Goal: Information Seeking & Learning: Get advice/opinions

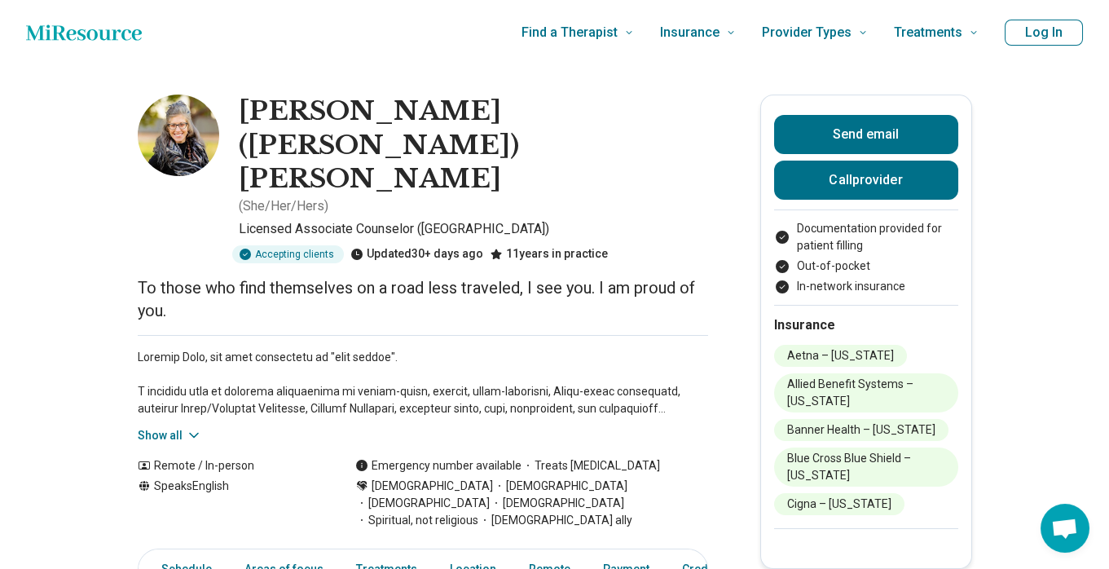
scroll to position [87, 0]
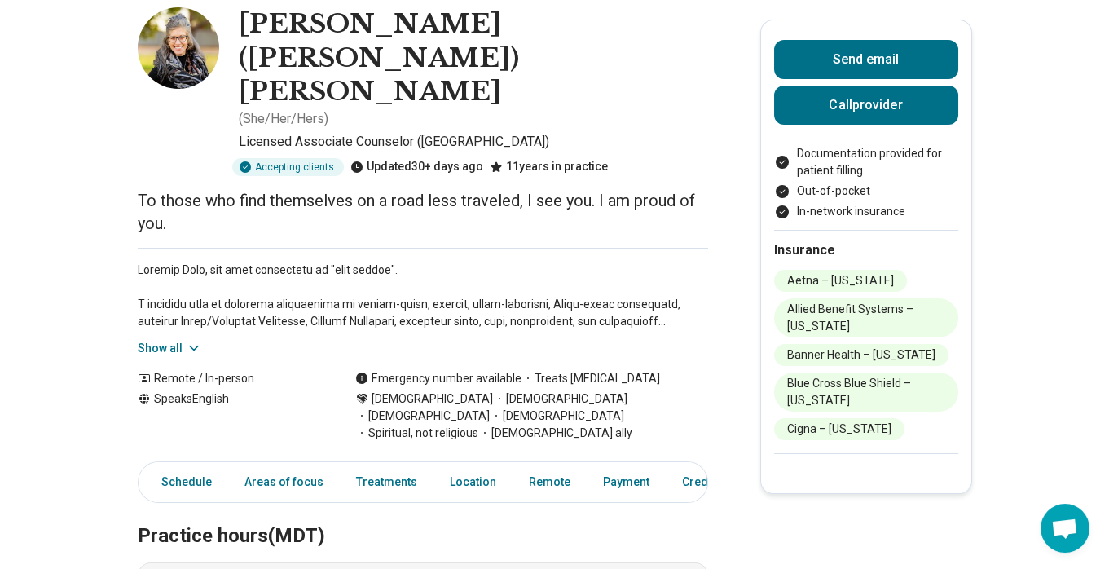
click at [183, 340] on button "Show all" at bounding box center [170, 348] width 64 height 17
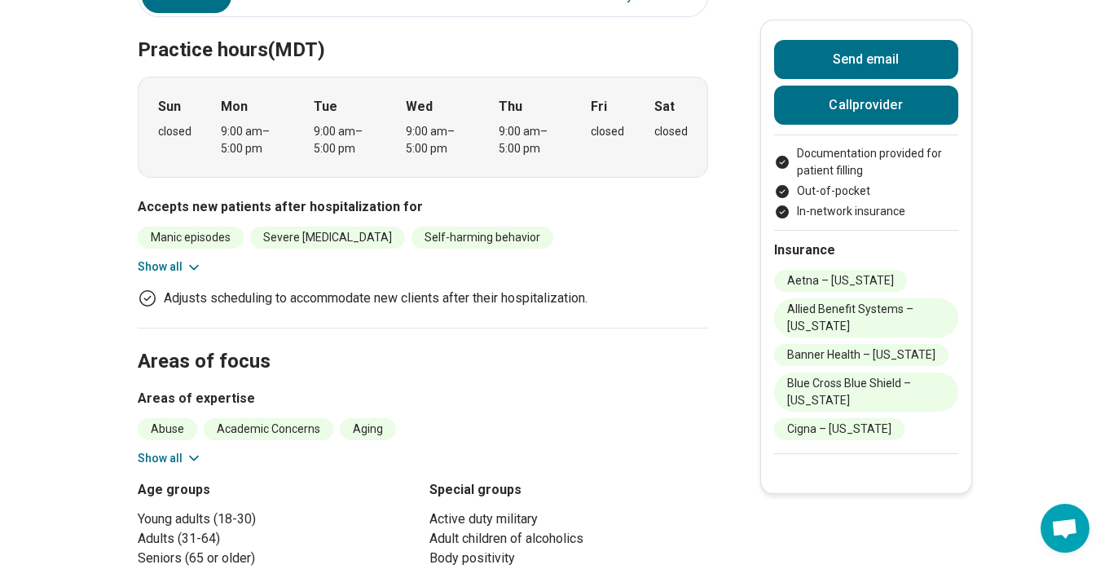
scroll to position [876, 0]
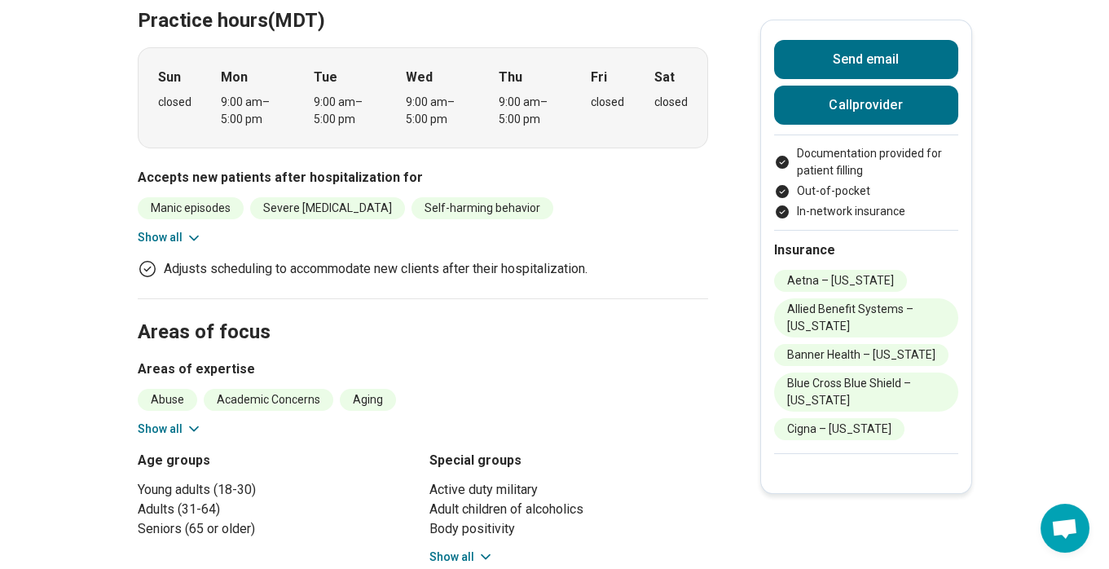
click at [184, 421] on button "Show all" at bounding box center [170, 429] width 64 height 17
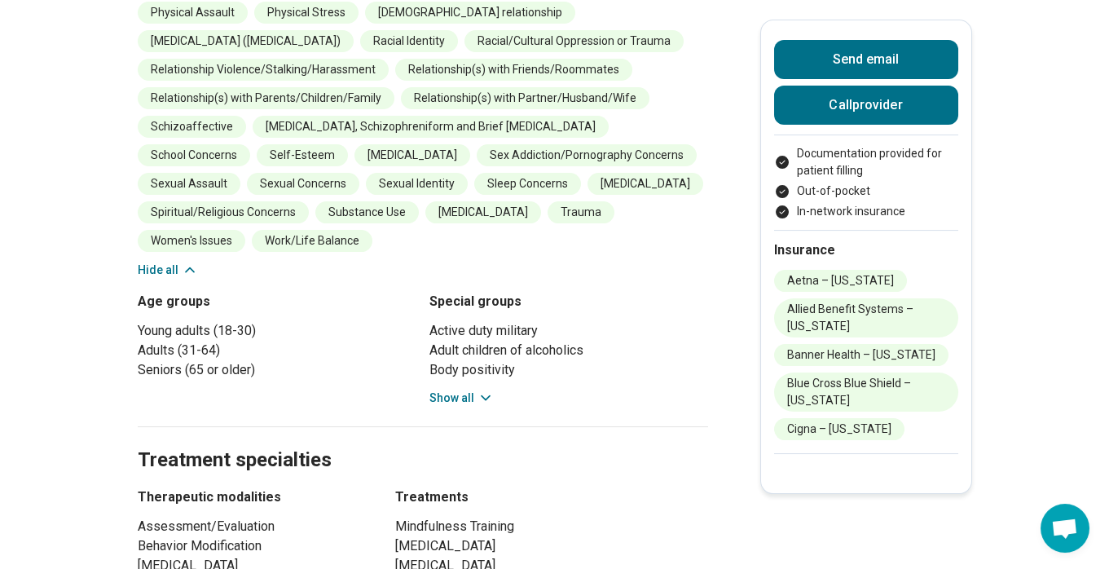
scroll to position [1664, 0]
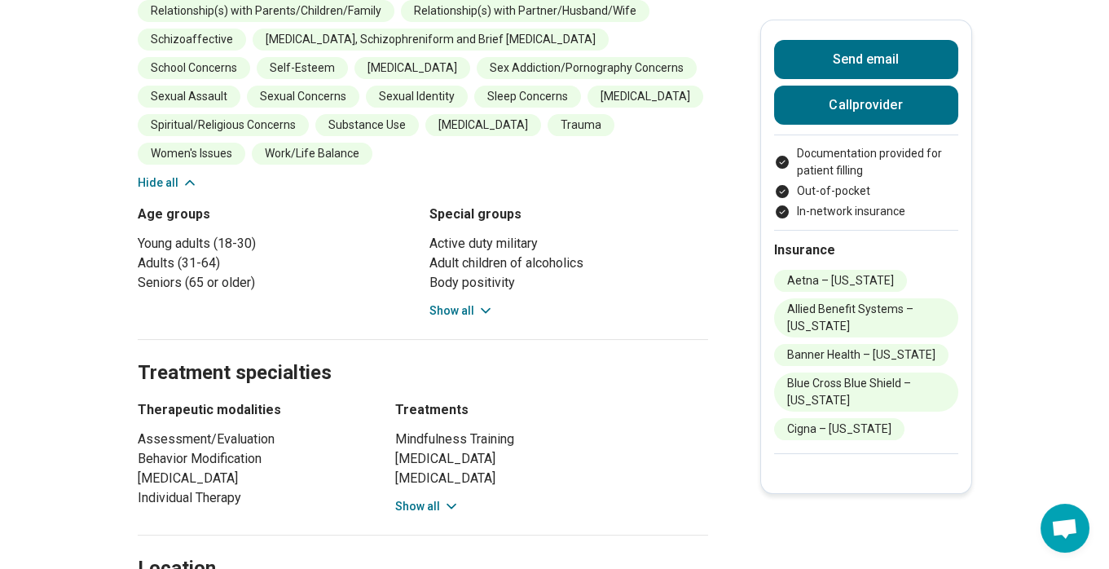
click at [454, 302] on button "Show all" at bounding box center [462, 310] width 64 height 17
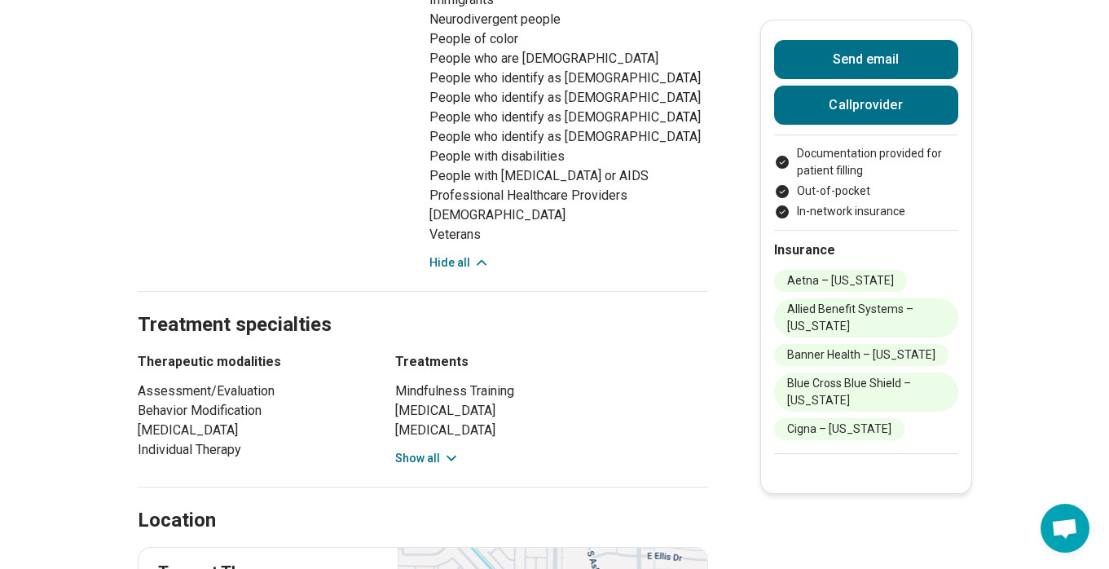
scroll to position [2015, 0]
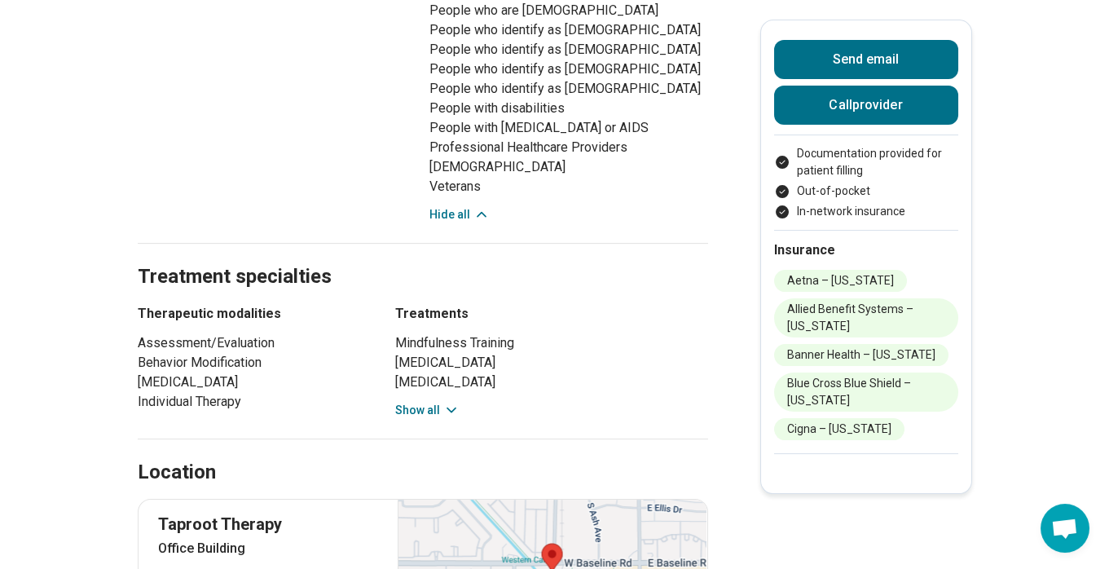
click at [415, 402] on button "Show all" at bounding box center [427, 410] width 64 height 17
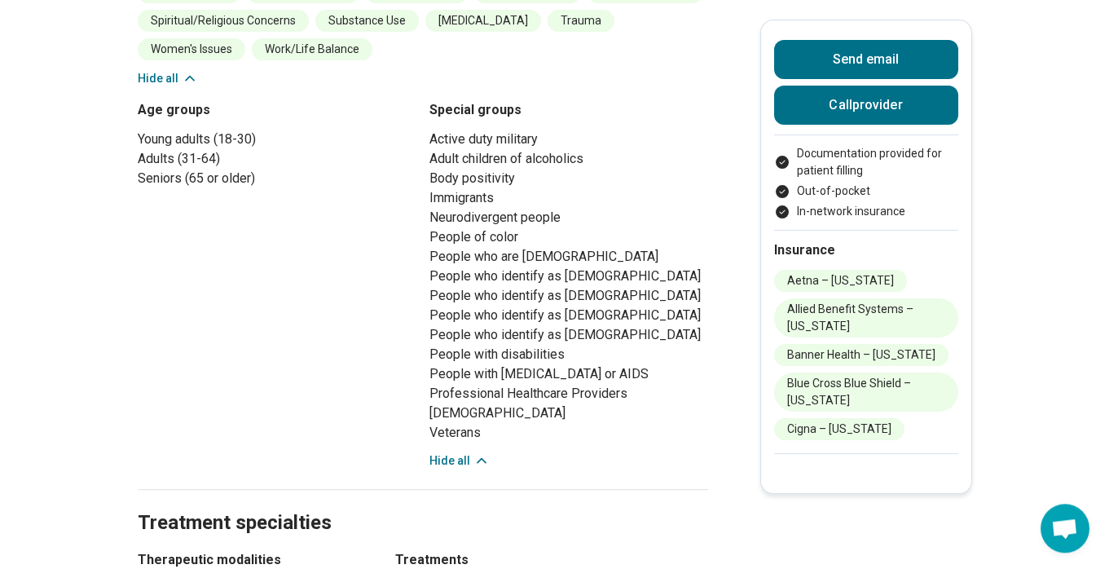
scroll to position [1752, 0]
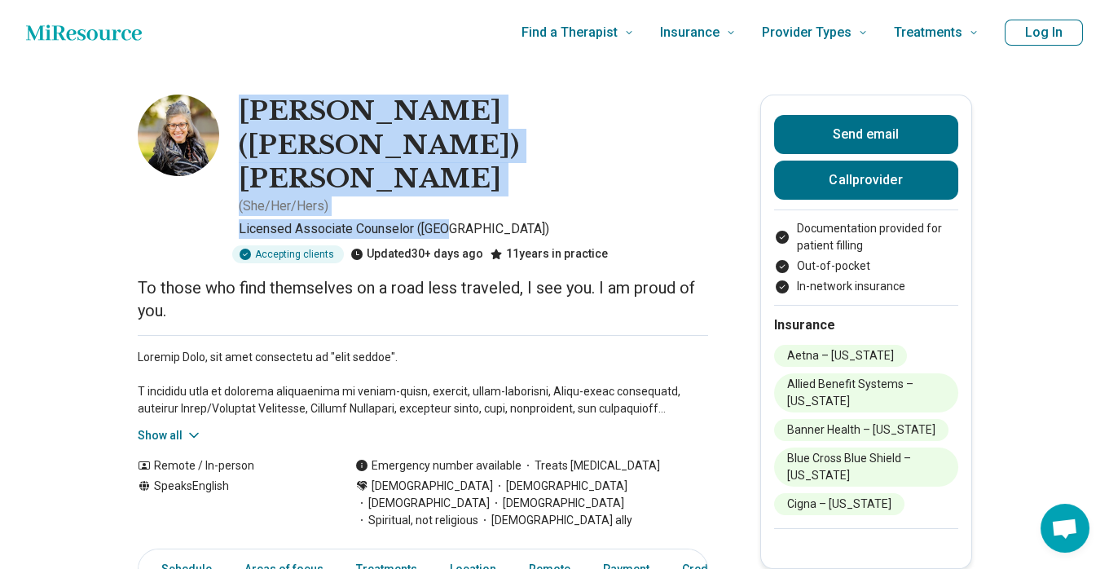
drag, startPoint x: 245, startPoint y: 112, endPoint x: 507, endPoint y: 128, distance: 262.9
click at [521, 139] on div "Jennifer (Jen) Steuck ( She/Her/Hers ) Licensed Associate Counselor (LAC) Accep…" at bounding box center [423, 179] width 571 height 169
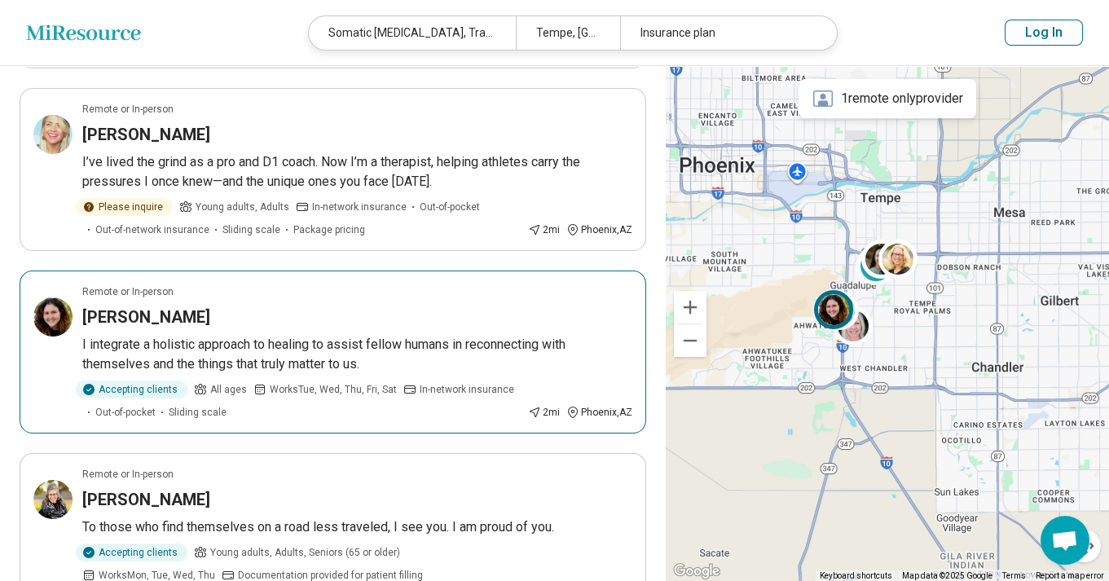
scroll to position [526, 0]
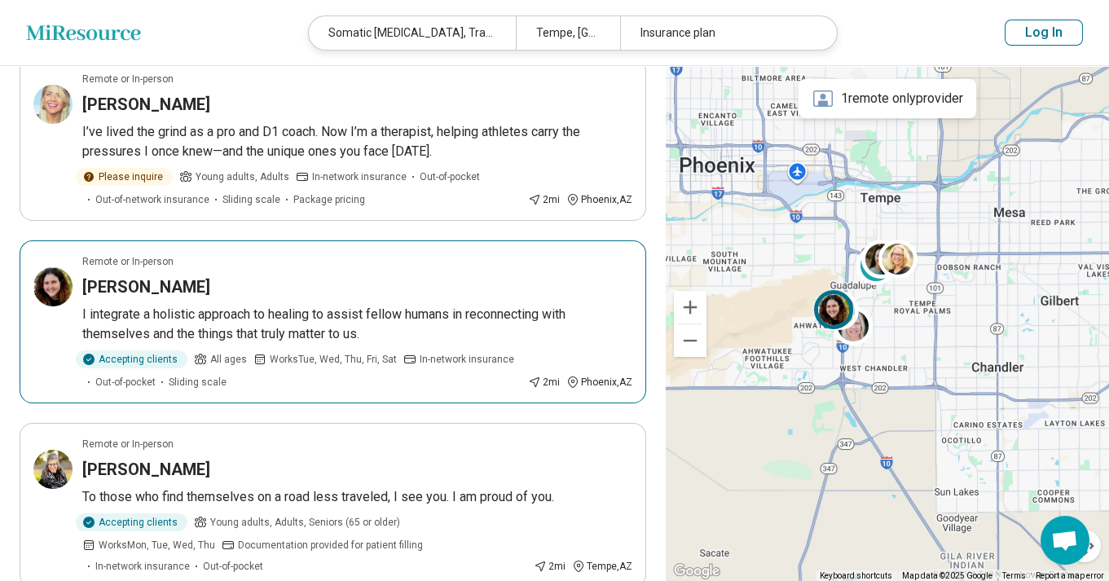
click at [268, 259] on div "Remote or In-person" at bounding box center [357, 261] width 550 height 15
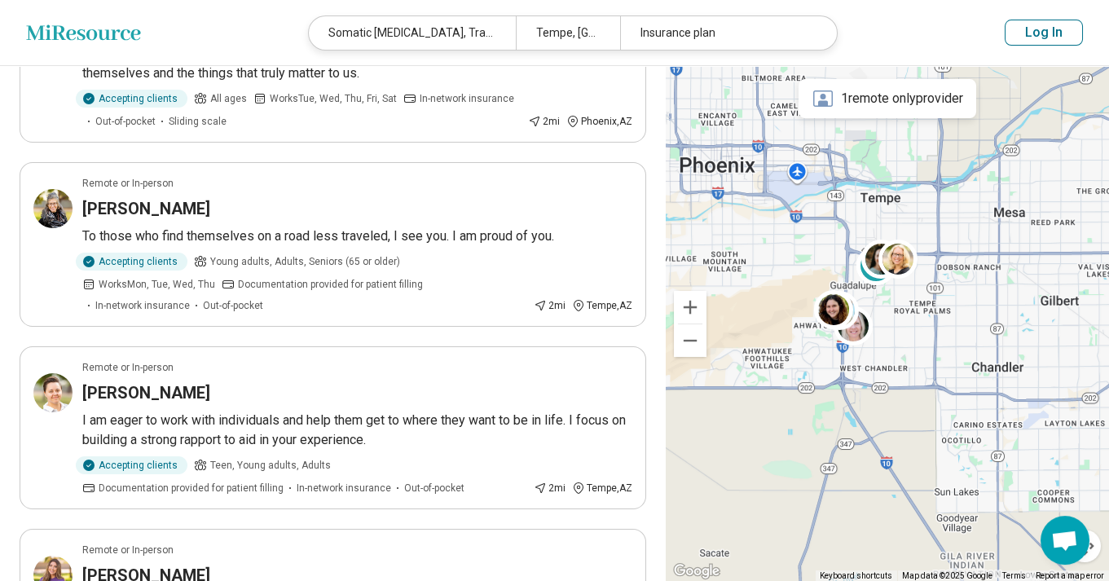
scroll to position [788, 0]
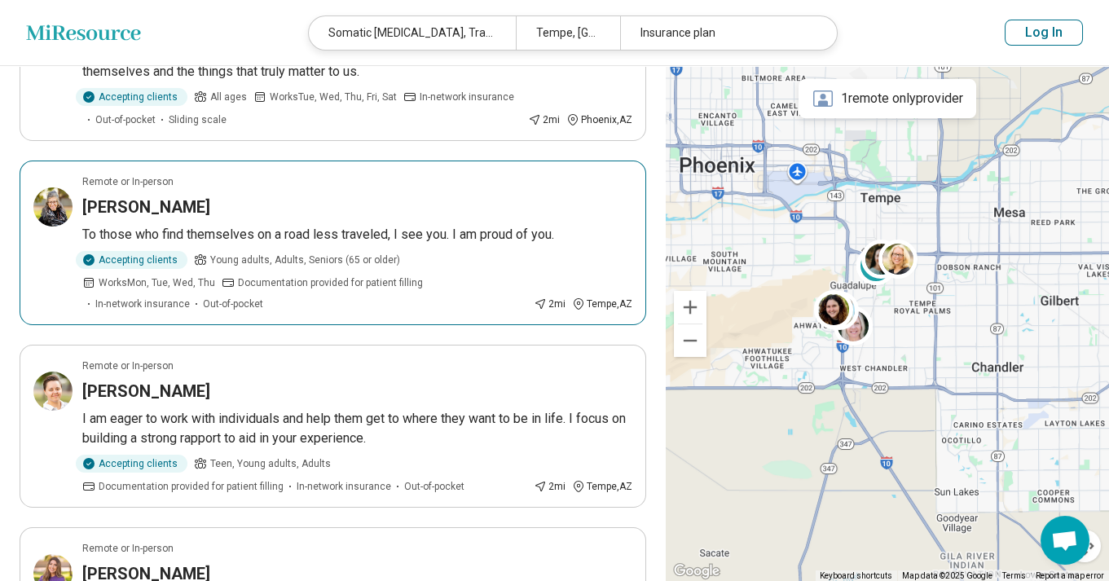
click at [117, 203] on h3 "Jennifer Steuck" at bounding box center [146, 207] width 128 height 23
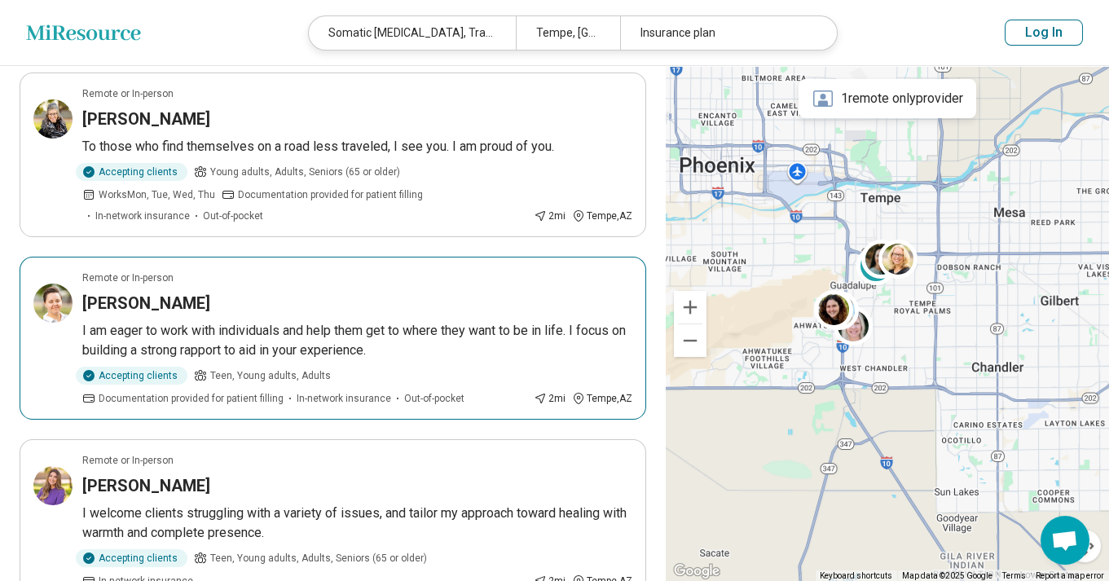
click at [149, 301] on h3 "Cassandra Alva" at bounding box center [146, 303] width 128 height 23
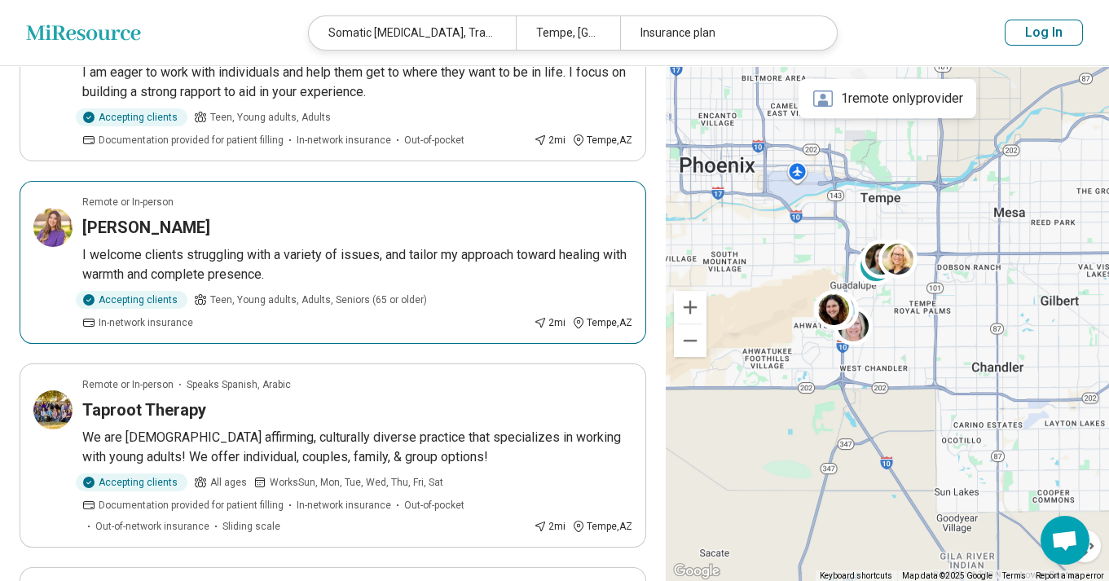
scroll to position [1139, 0]
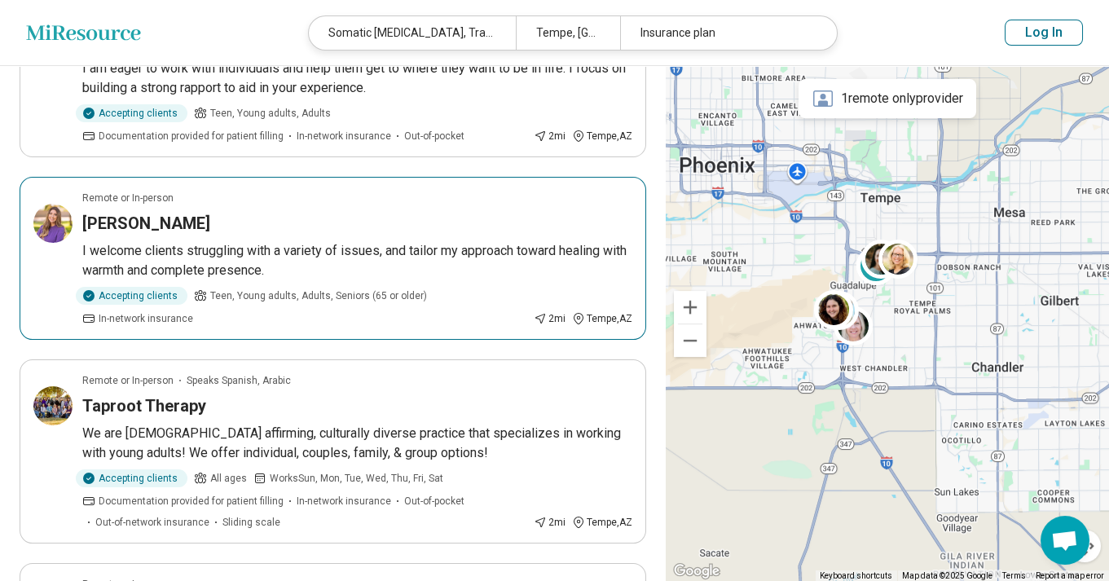
click at [153, 219] on h3 "[PERSON_NAME]" at bounding box center [146, 223] width 128 height 23
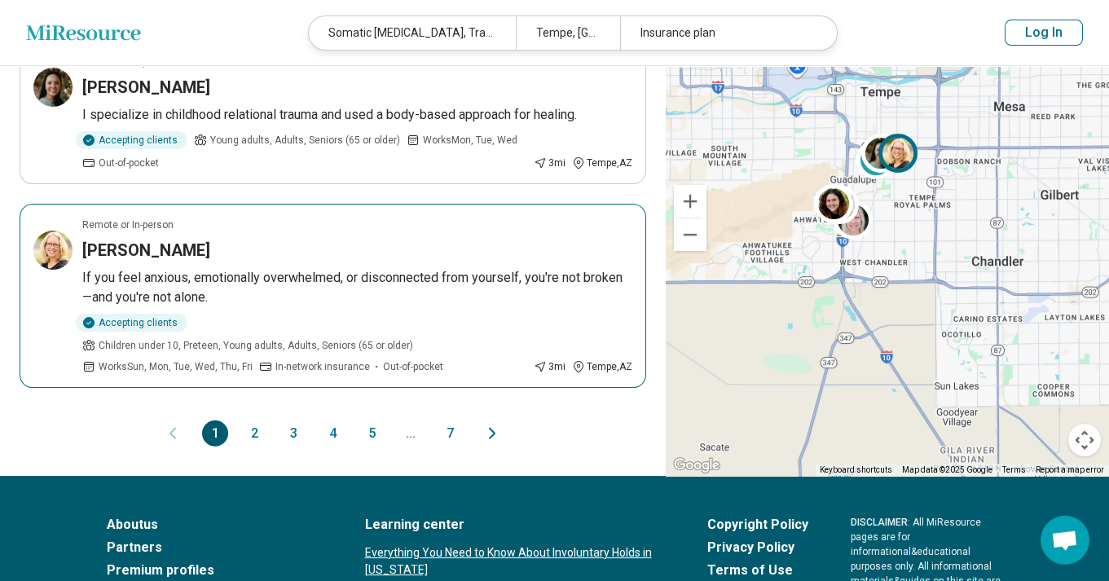
scroll to position [1664, 0]
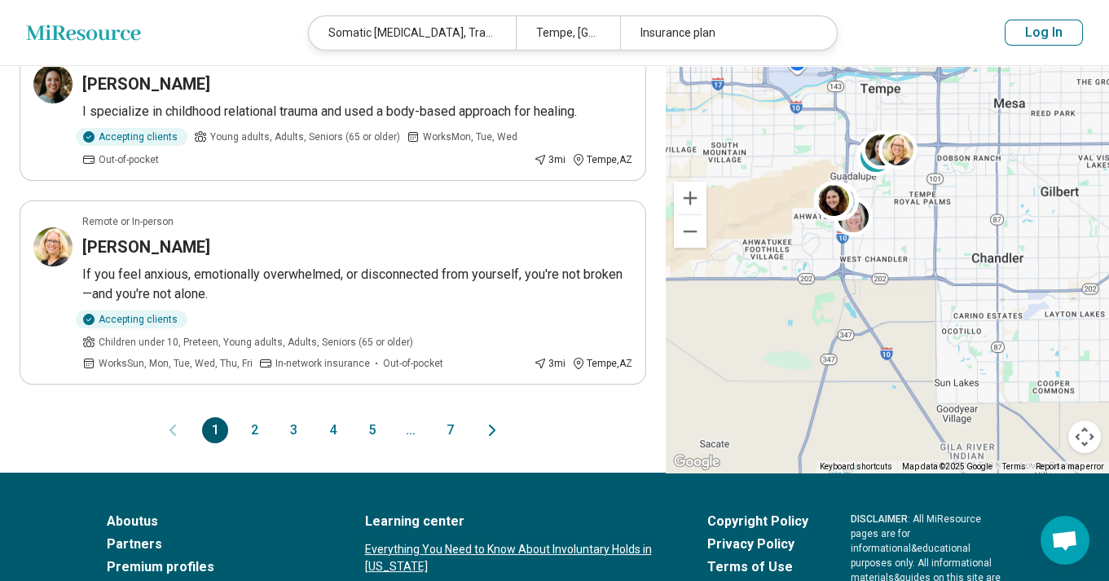
click at [255, 417] on button "2" at bounding box center [254, 430] width 26 height 26
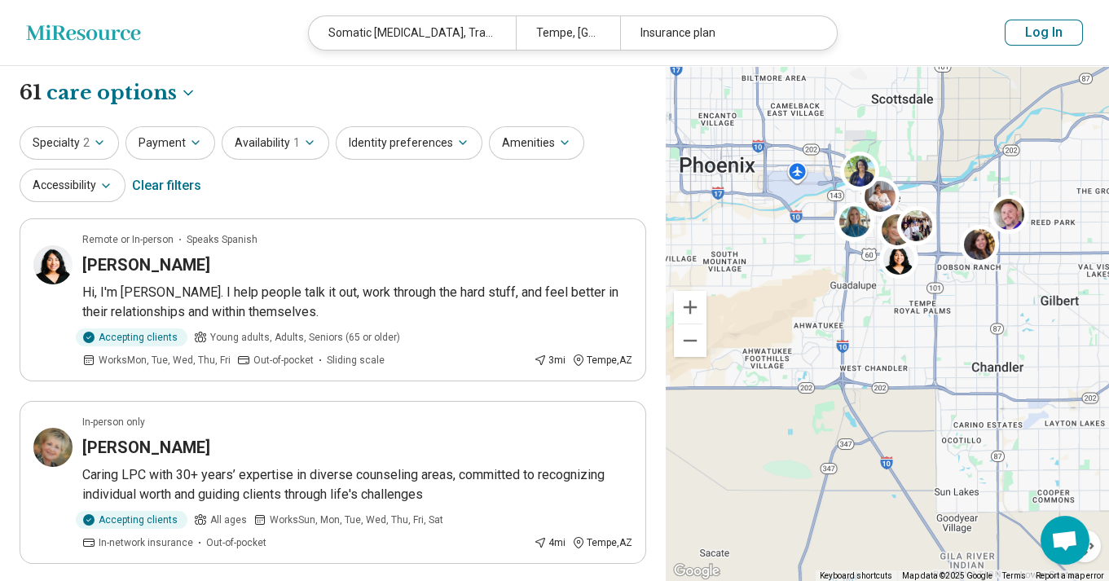
scroll to position [87, 0]
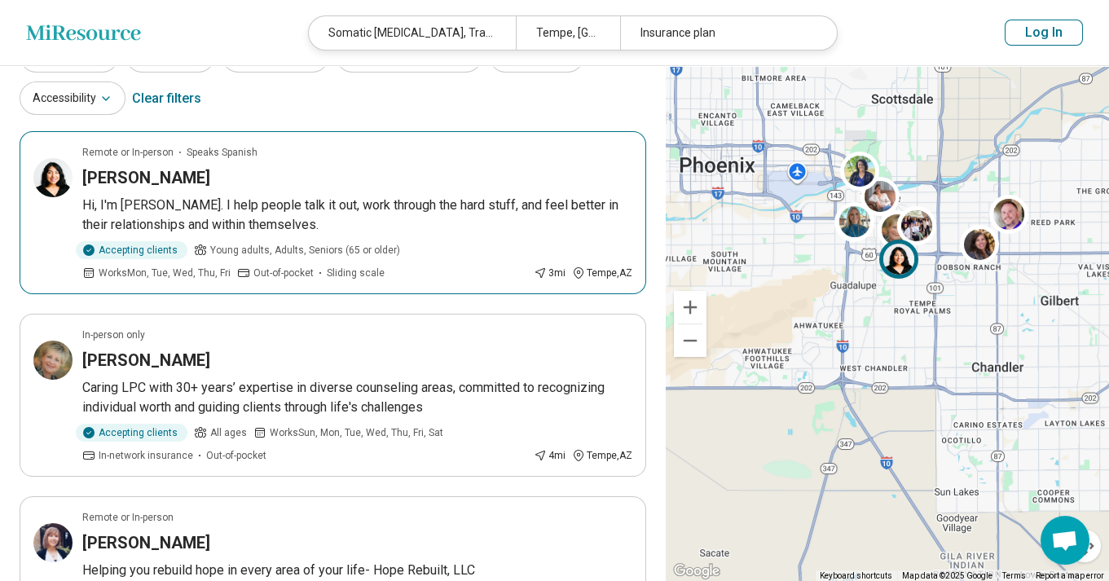
click at [168, 175] on h3 "Valeria Berrios" at bounding box center [146, 177] width 128 height 23
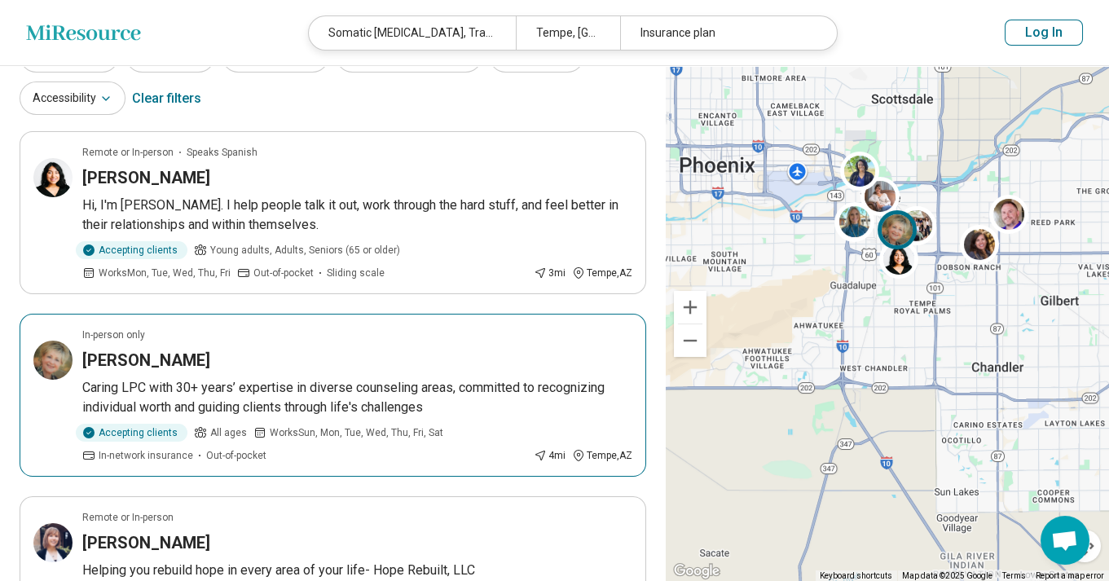
click at [139, 359] on h3 "Sandra Tursini" at bounding box center [146, 360] width 128 height 23
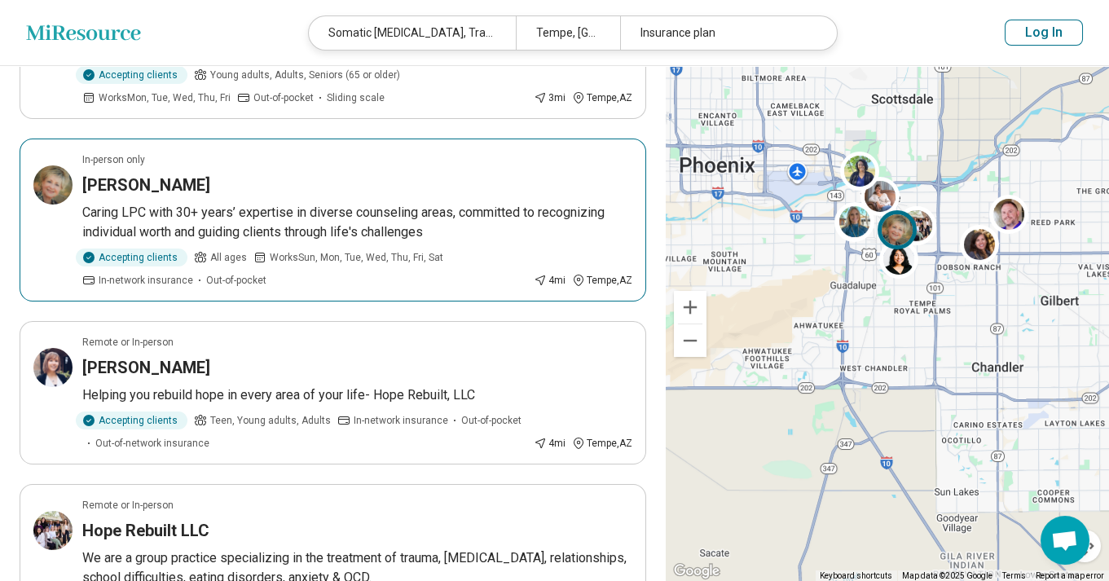
scroll to position [350, 0]
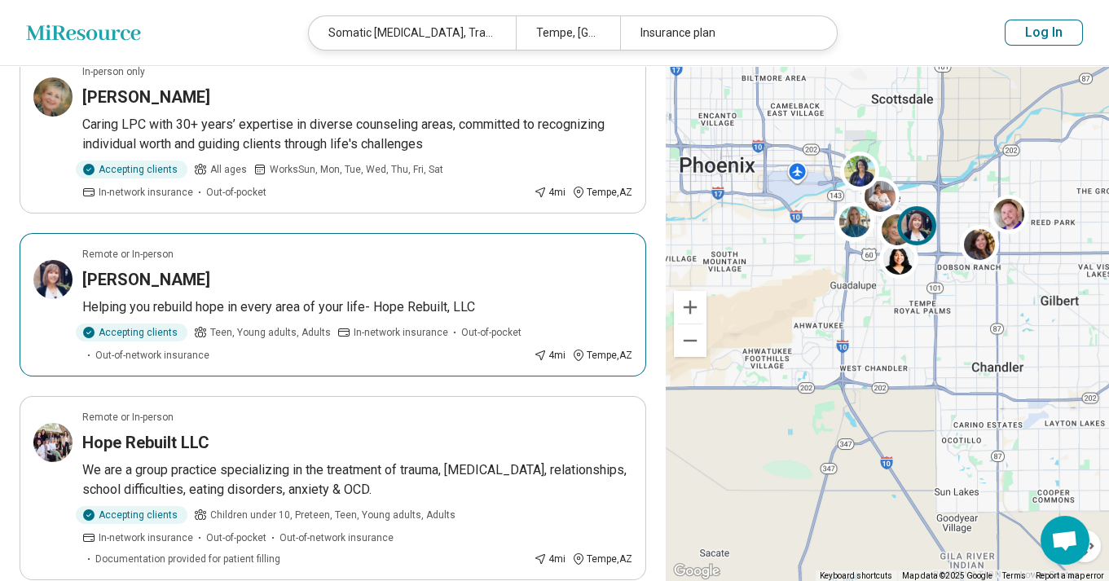
click at [183, 277] on h3 "Crystal Ashinhurst" at bounding box center [146, 279] width 128 height 23
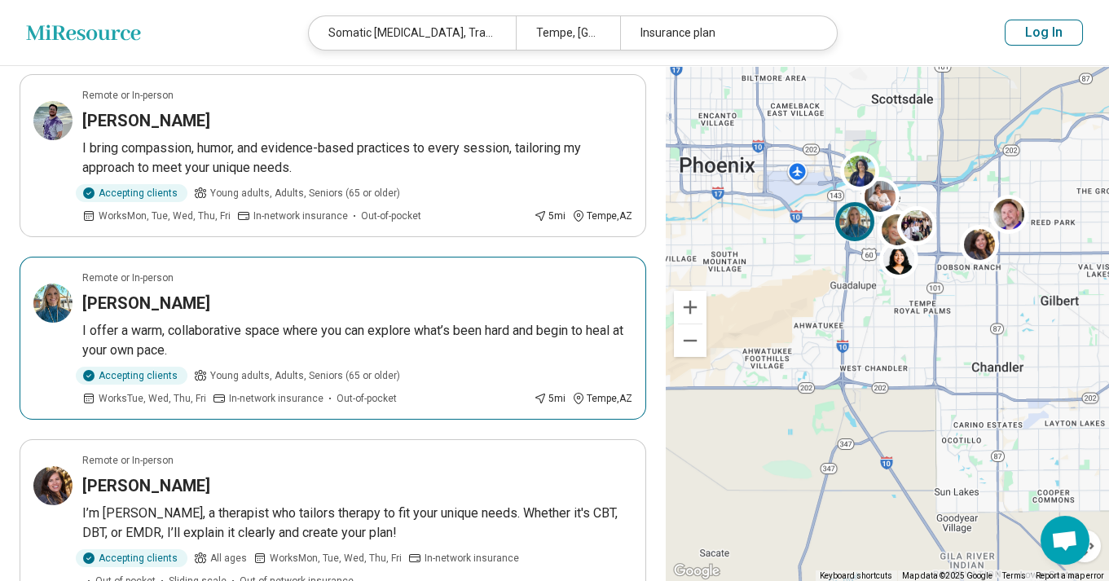
scroll to position [963, 0]
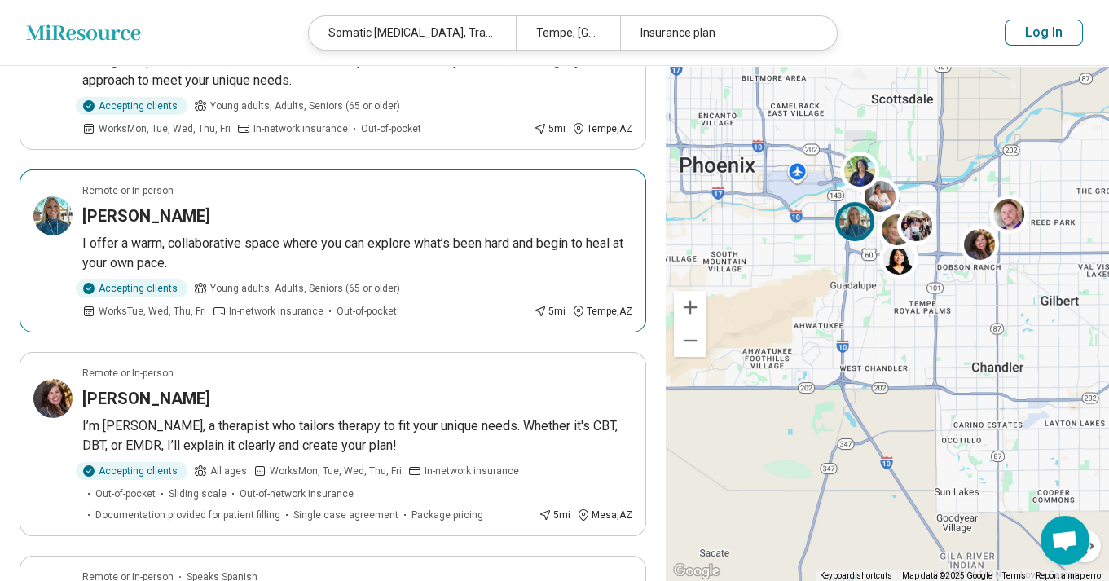
click at [131, 218] on h3 "Holly Leffhalm" at bounding box center [146, 216] width 128 height 23
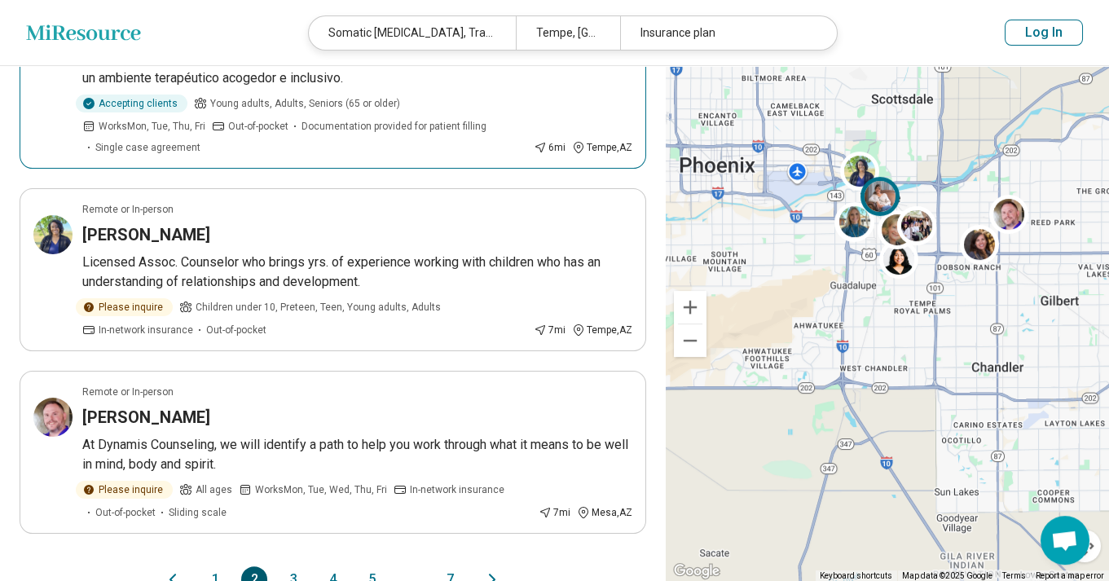
scroll to position [1577, 0]
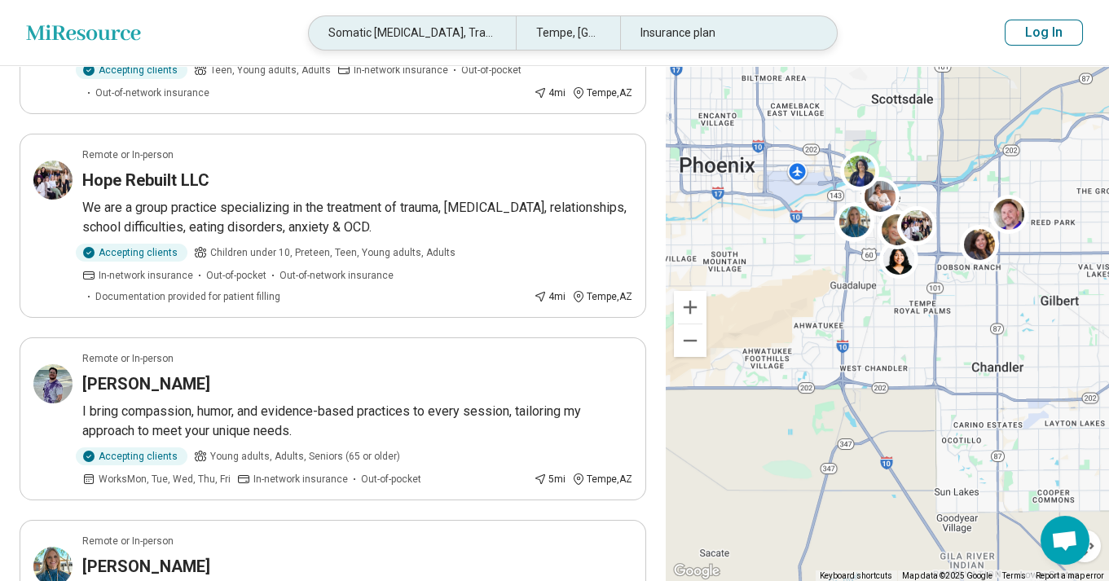
click at [416, 23] on div "Somatic Psychotherapy, Trauma" at bounding box center [412, 32] width 207 height 33
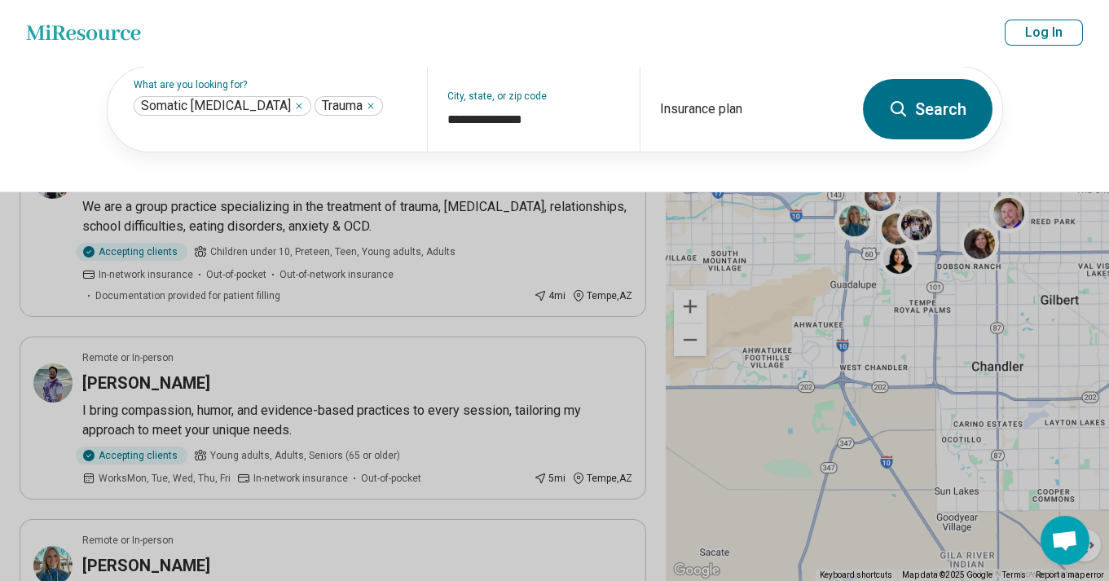
scroll to position [612, 0]
click at [946, 99] on button "Search" at bounding box center [928, 109] width 130 height 60
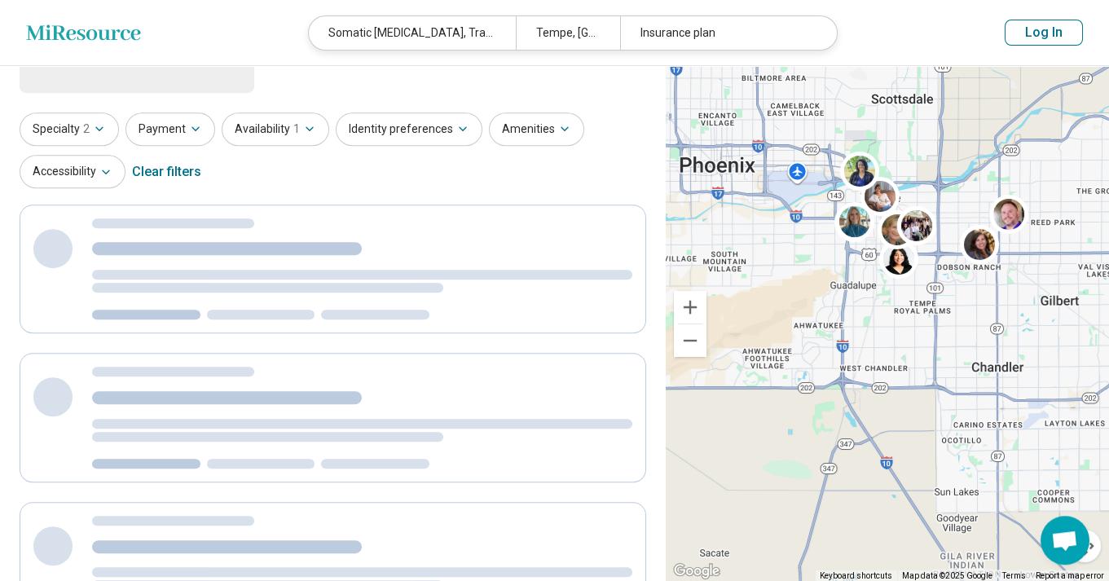
scroll to position [0, 0]
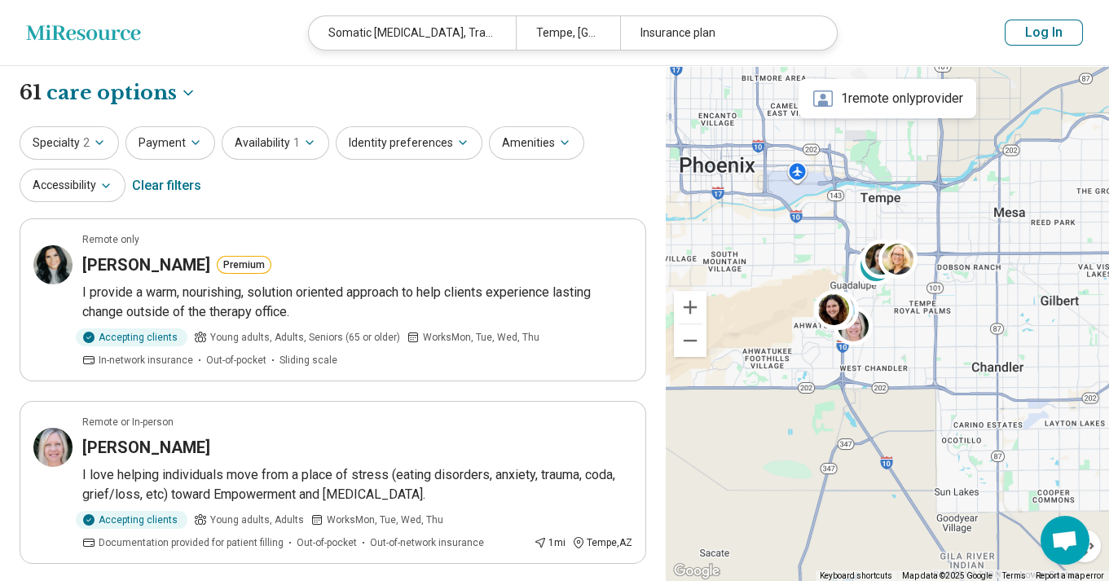
click at [167, 189] on div "Clear filters" at bounding box center [166, 185] width 69 height 39
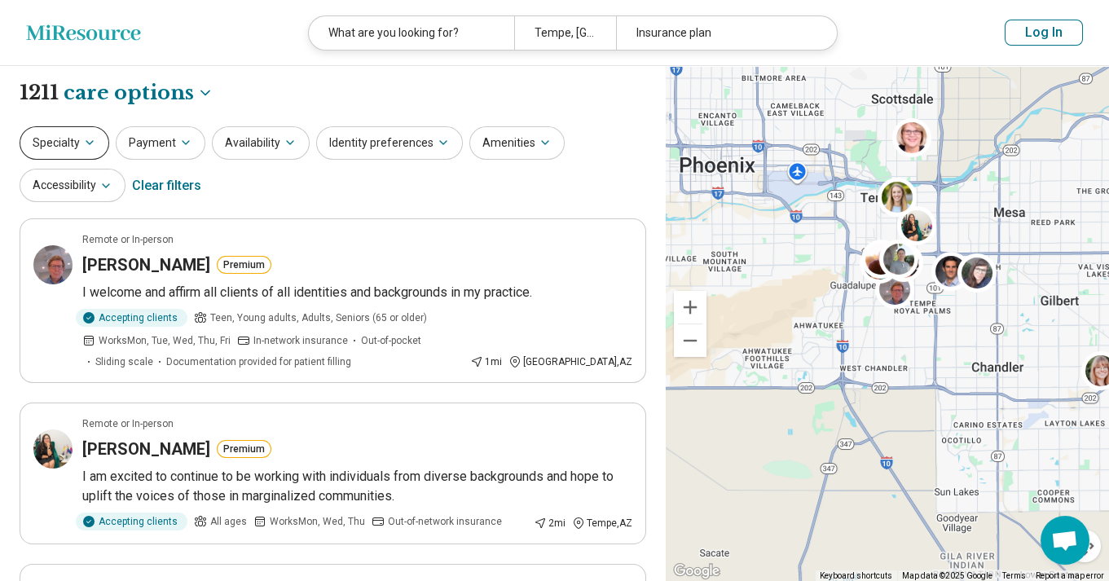
click at [88, 143] on icon "button" at bounding box center [89, 142] width 7 height 3
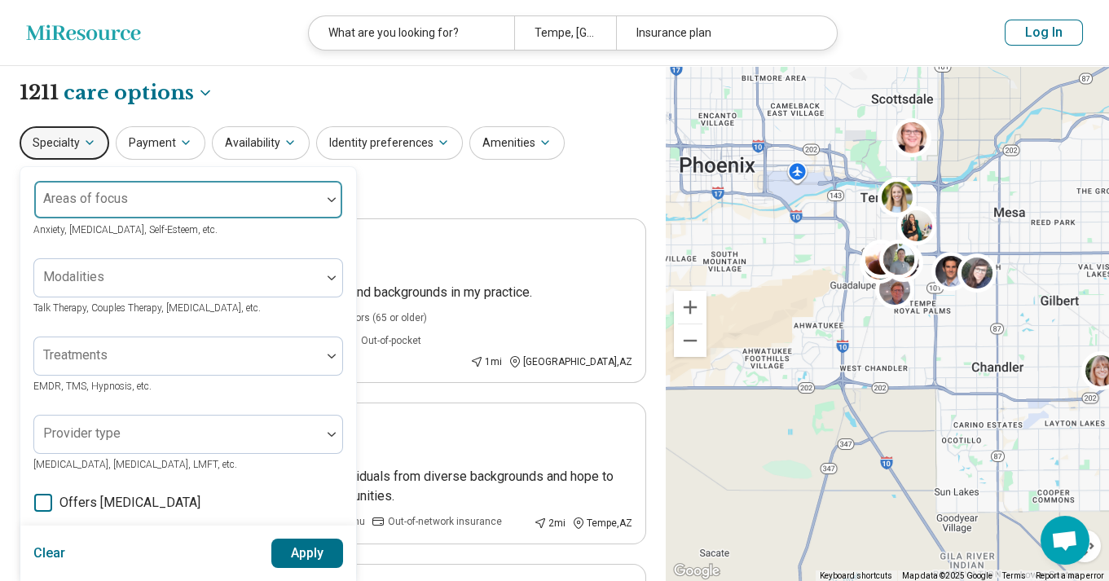
click at [122, 206] on div at bounding box center [178, 206] width 274 height 23
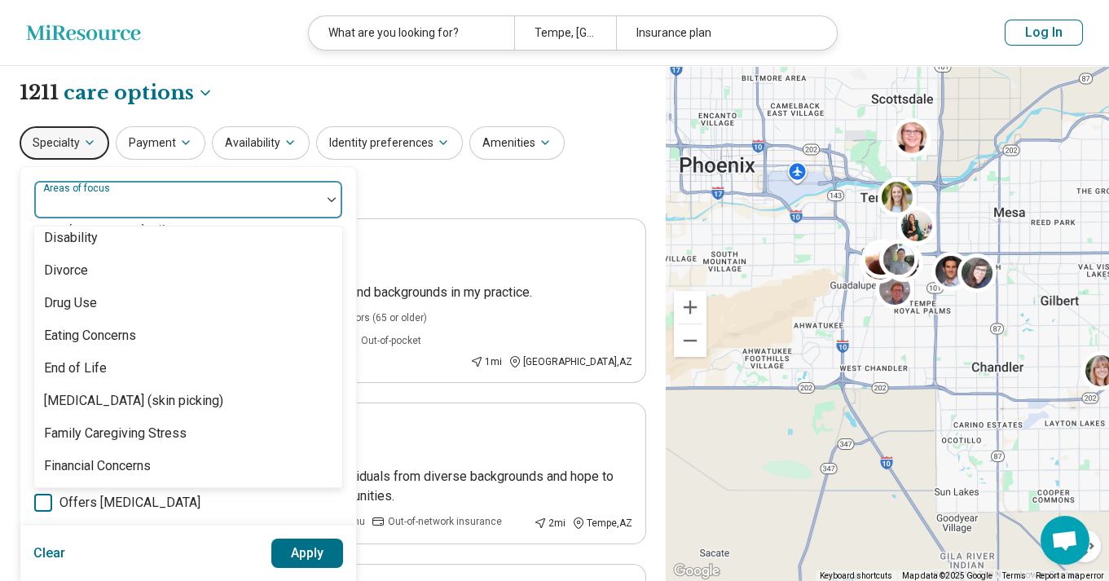
scroll to position [1230, 0]
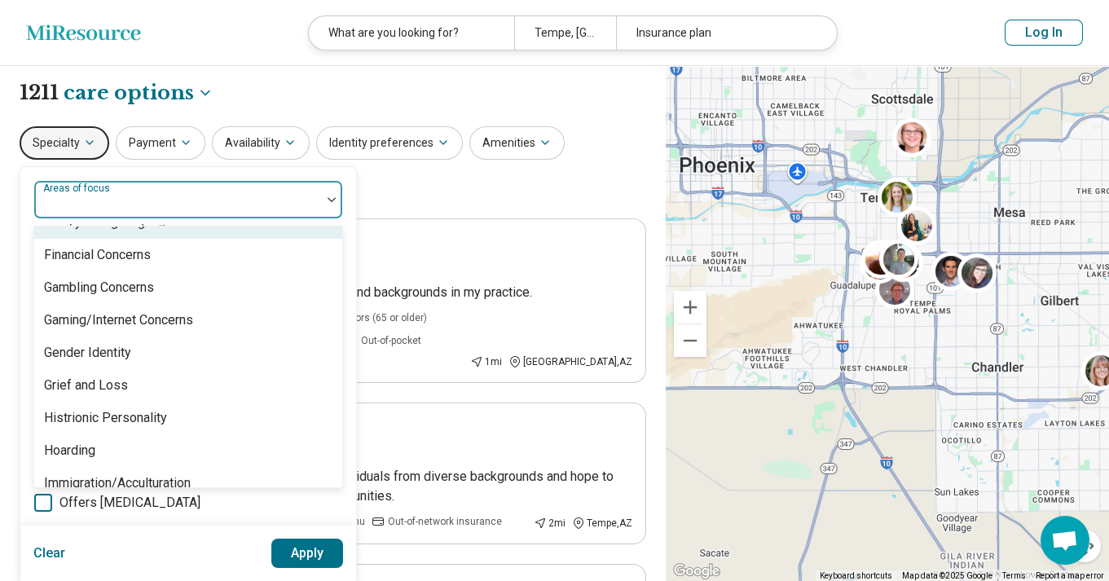
click at [228, 88] on div "**********" at bounding box center [333, 93] width 627 height 28
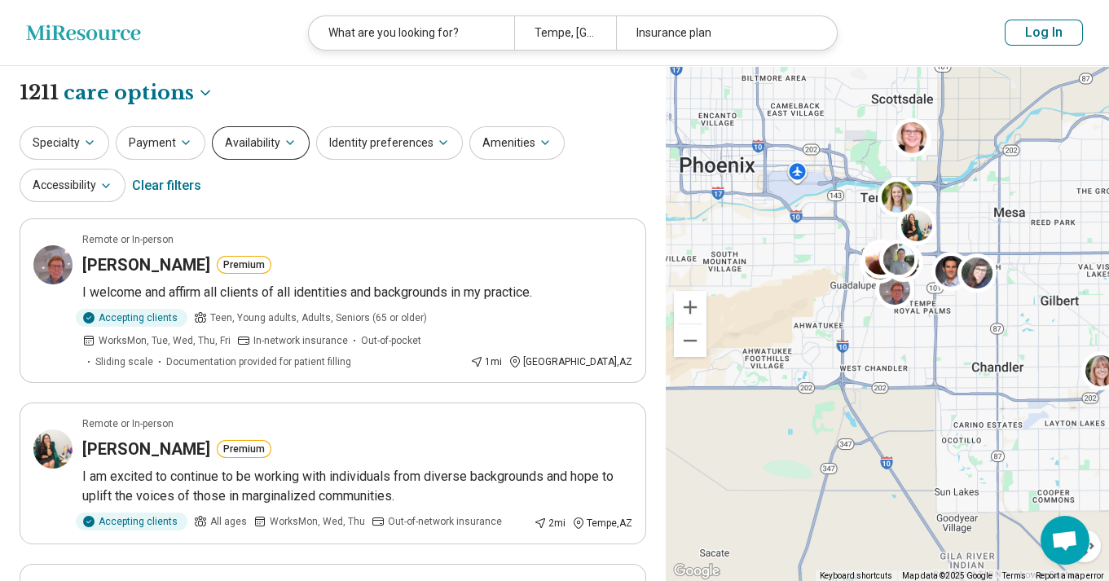
click at [288, 139] on icon "button" at bounding box center [290, 142] width 13 height 13
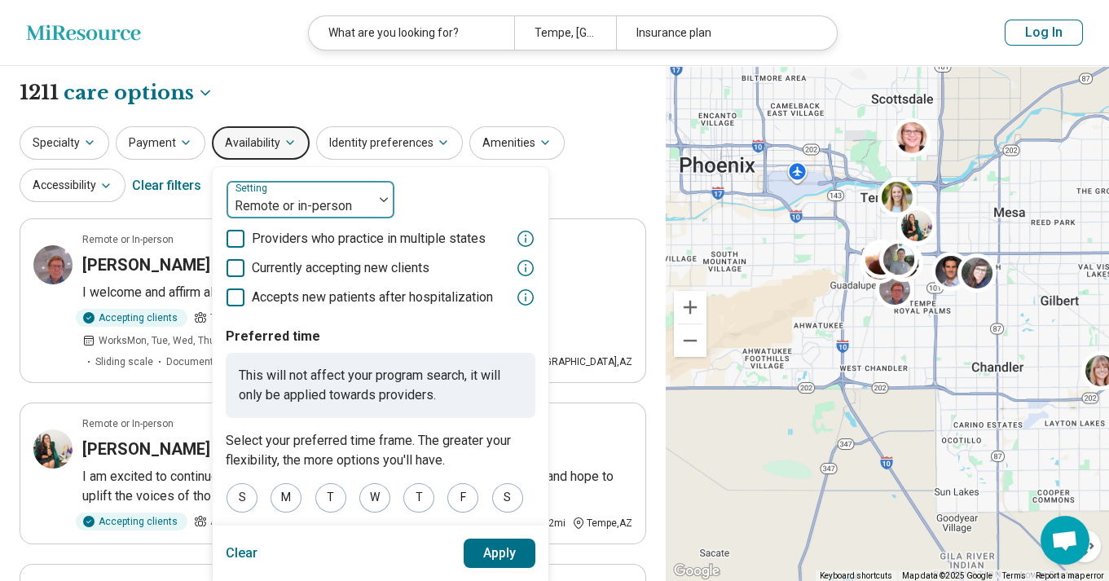
click at [344, 204] on div at bounding box center [300, 206] width 134 height 23
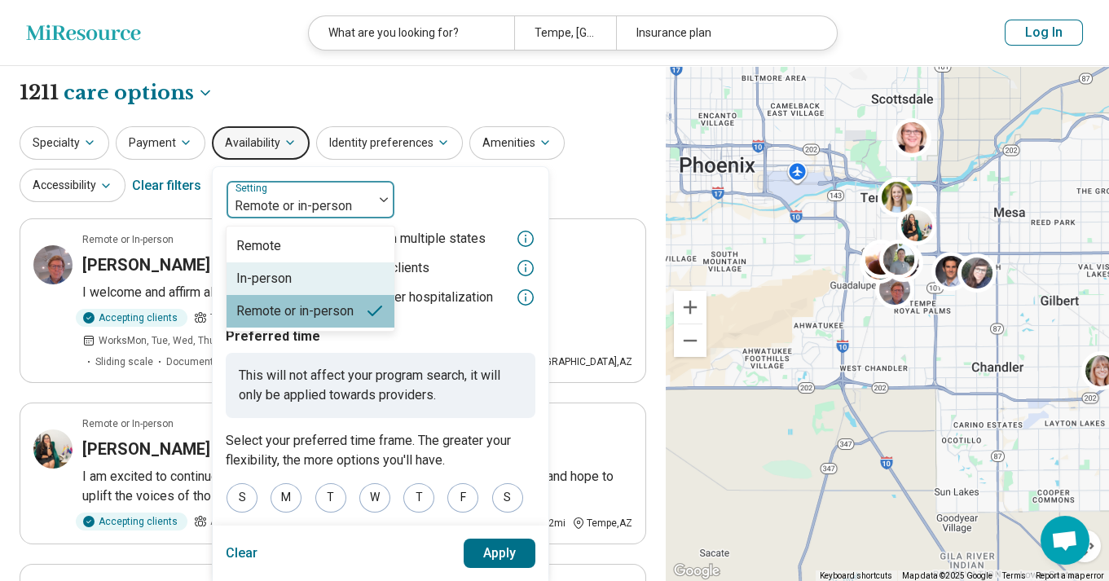
click at [335, 275] on div "In-person" at bounding box center [311, 278] width 168 height 33
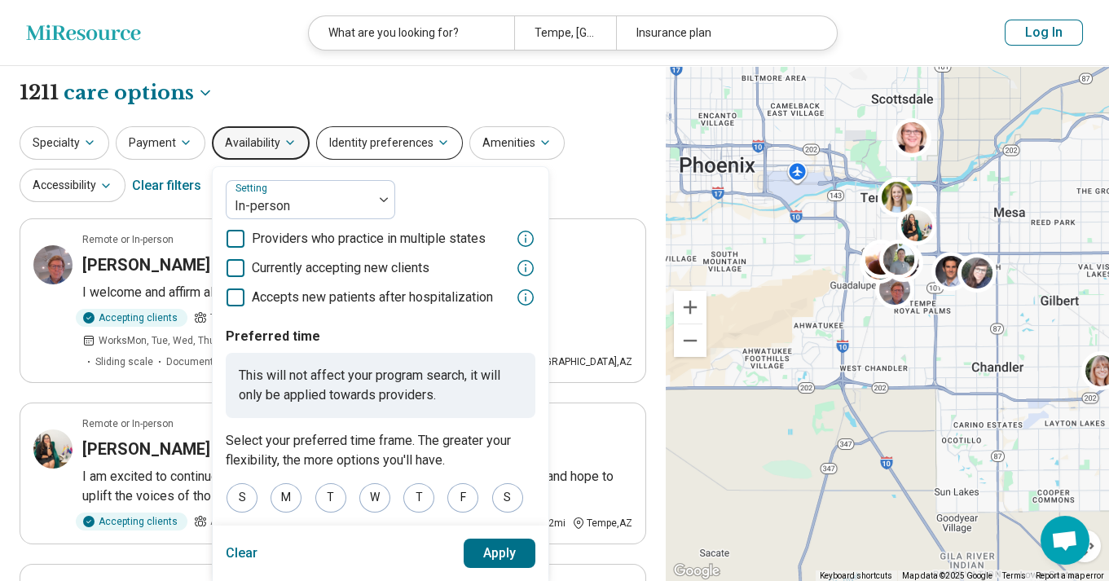
click at [401, 143] on button "Identity preferences" at bounding box center [389, 142] width 147 height 33
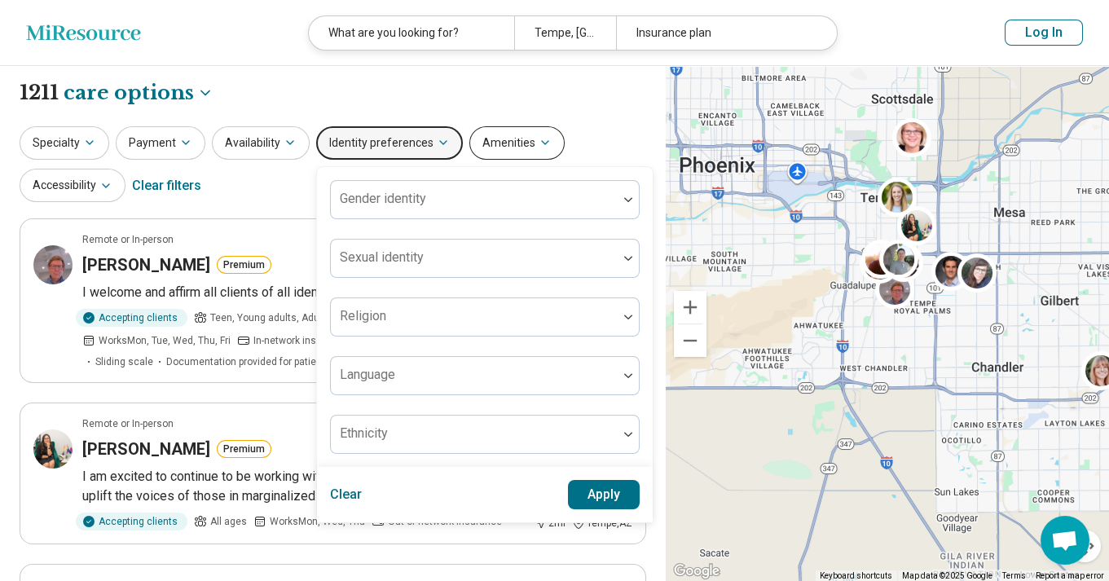
click at [499, 148] on button "Amenities" at bounding box center [516, 142] width 95 height 33
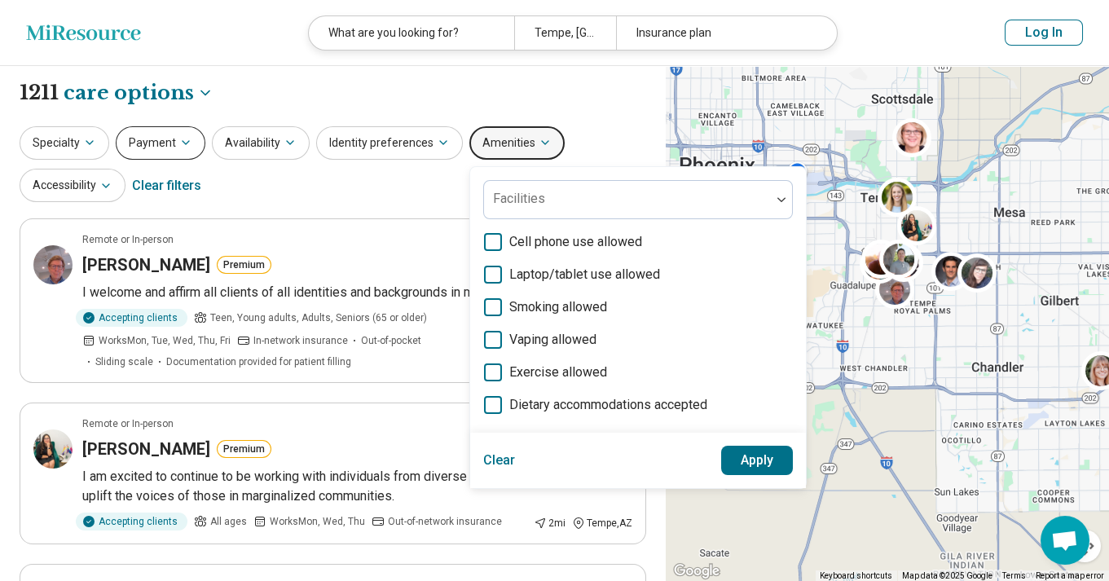
click at [156, 143] on button "Payment" at bounding box center [161, 142] width 90 height 33
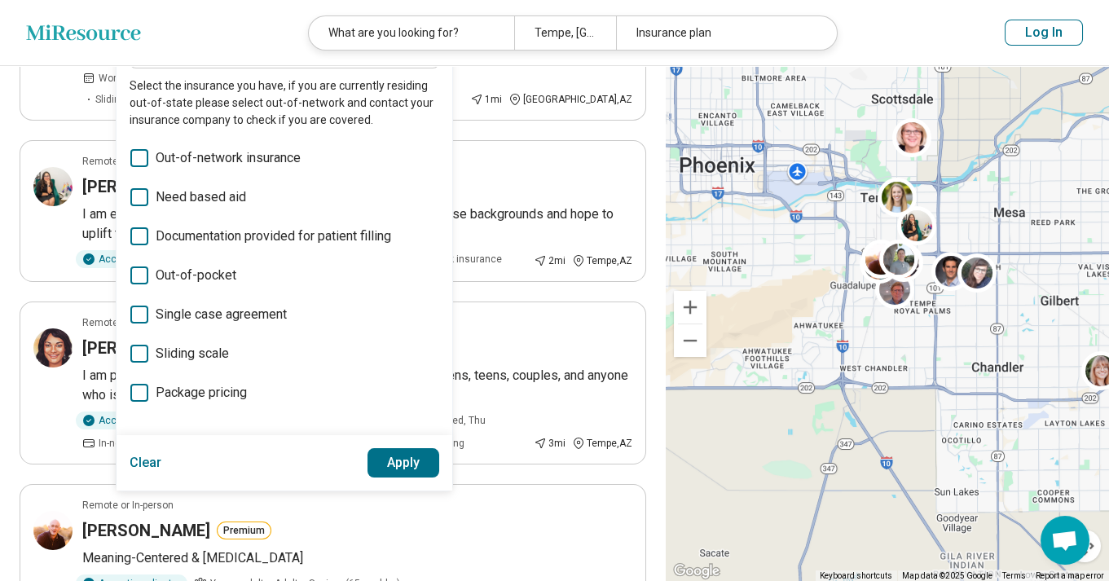
scroll to position [0, 0]
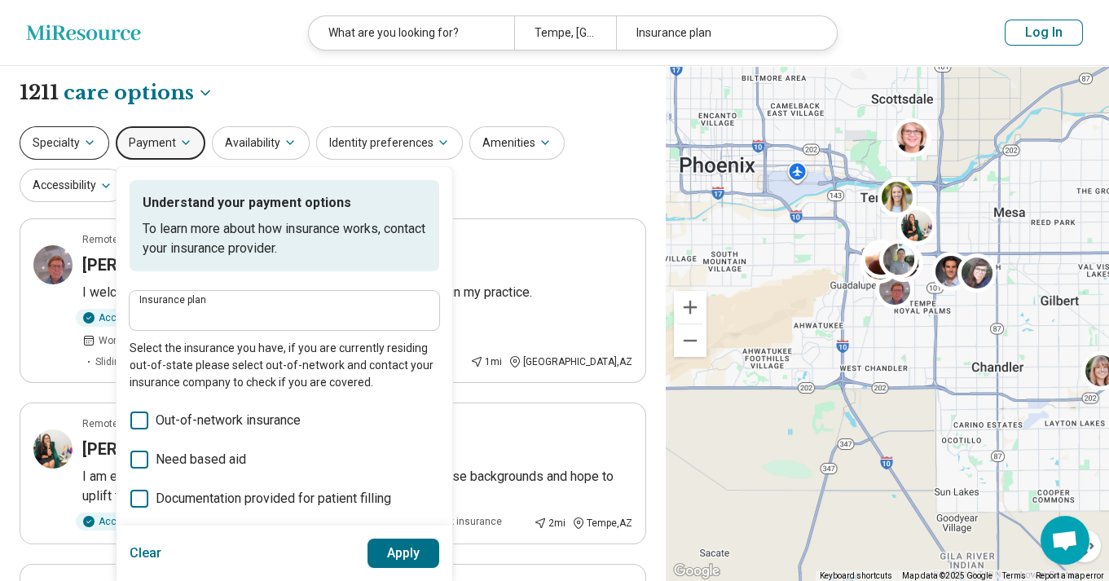
click at [63, 142] on button "Specialty" at bounding box center [65, 142] width 90 height 33
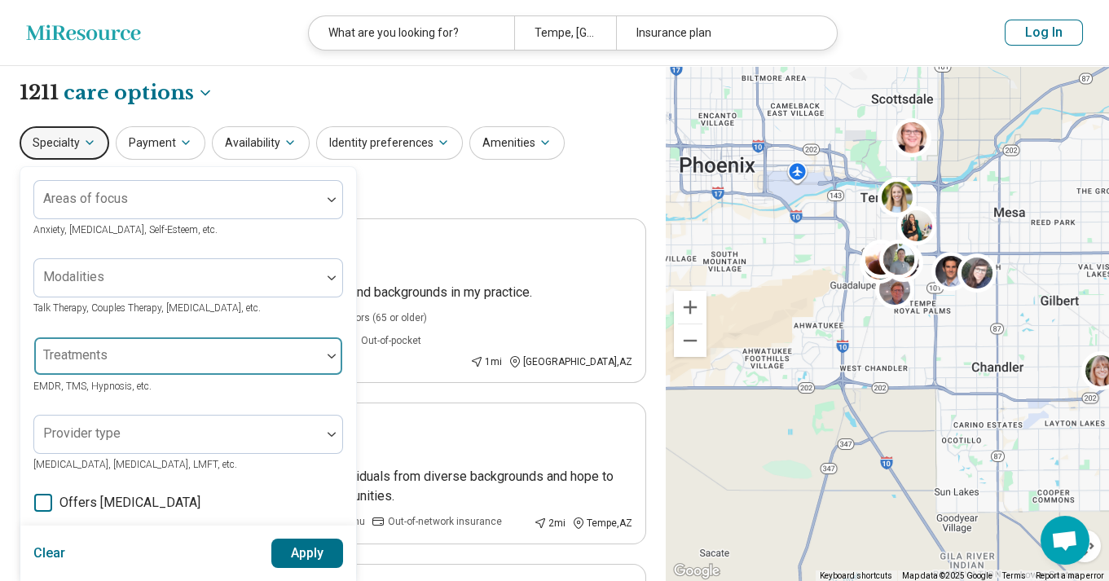
click at [170, 349] on div at bounding box center [177, 356] width 287 height 36
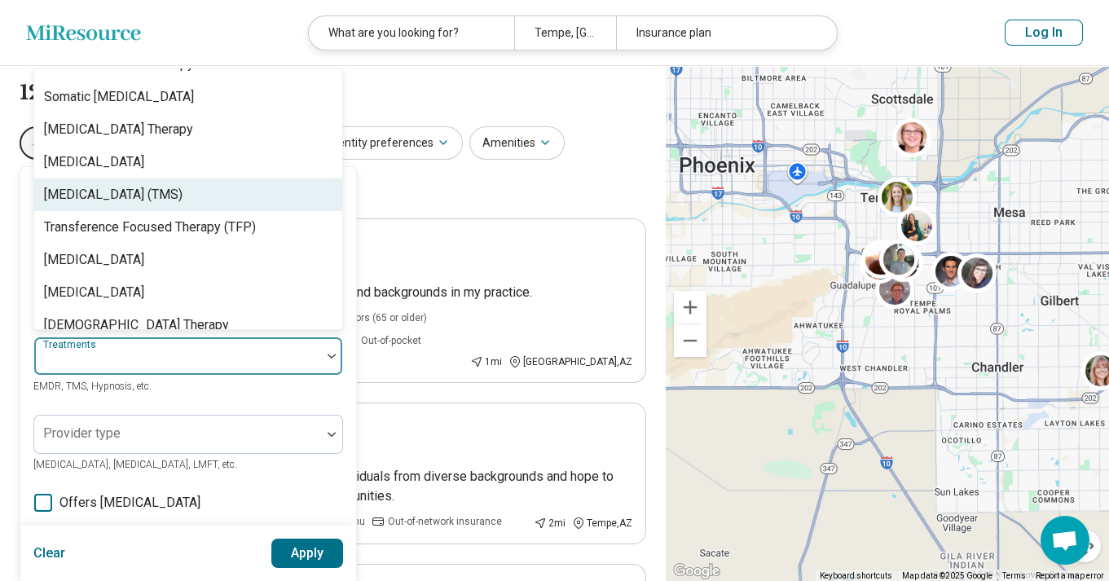
scroll to position [3195, 0]
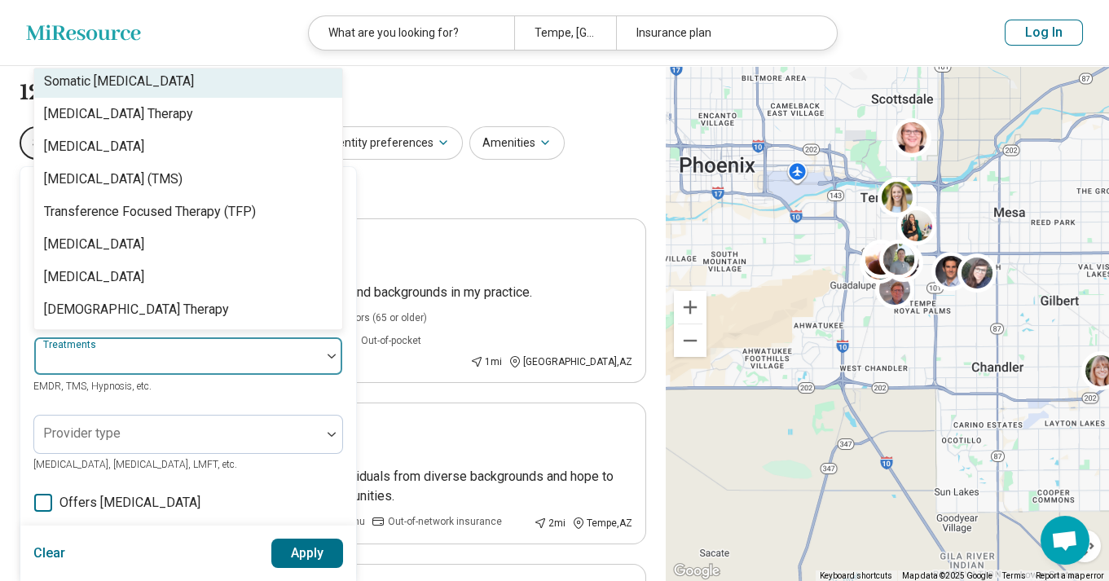
click at [139, 86] on div "Somatic [MEDICAL_DATA]" at bounding box center [119, 82] width 150 height 20
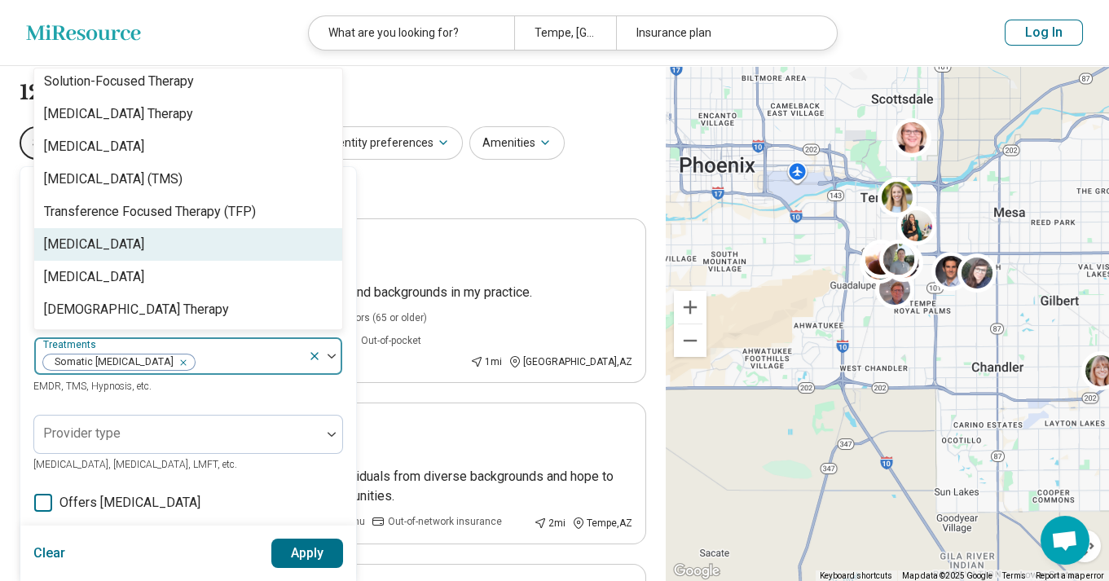
click at [121, 244] on div "[MEDICAL_DATA]" at bounding box center [94, 245] width 100 height 20
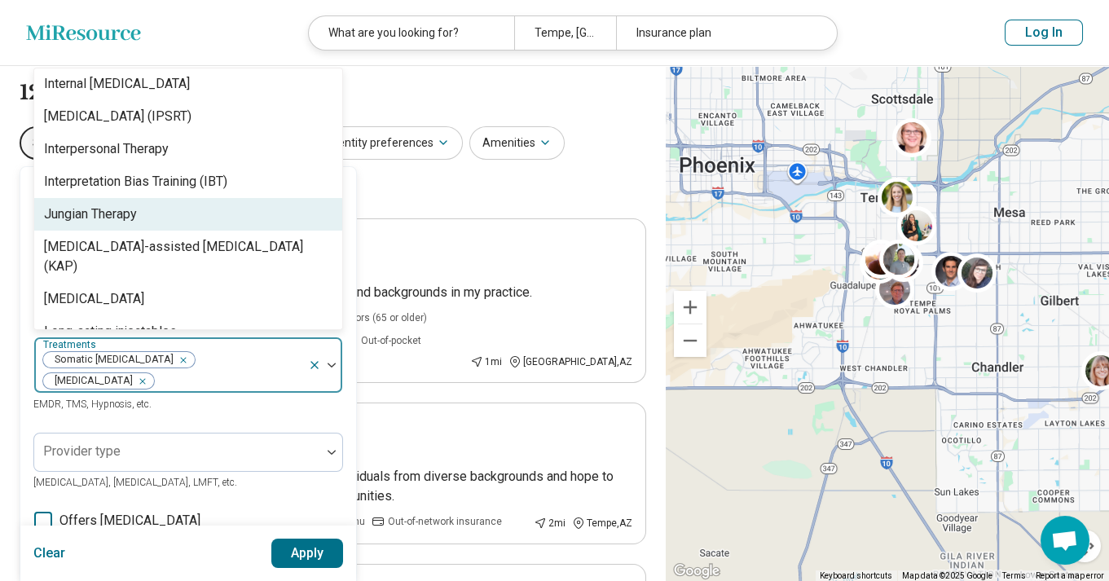
scroll to position [1804, 0]
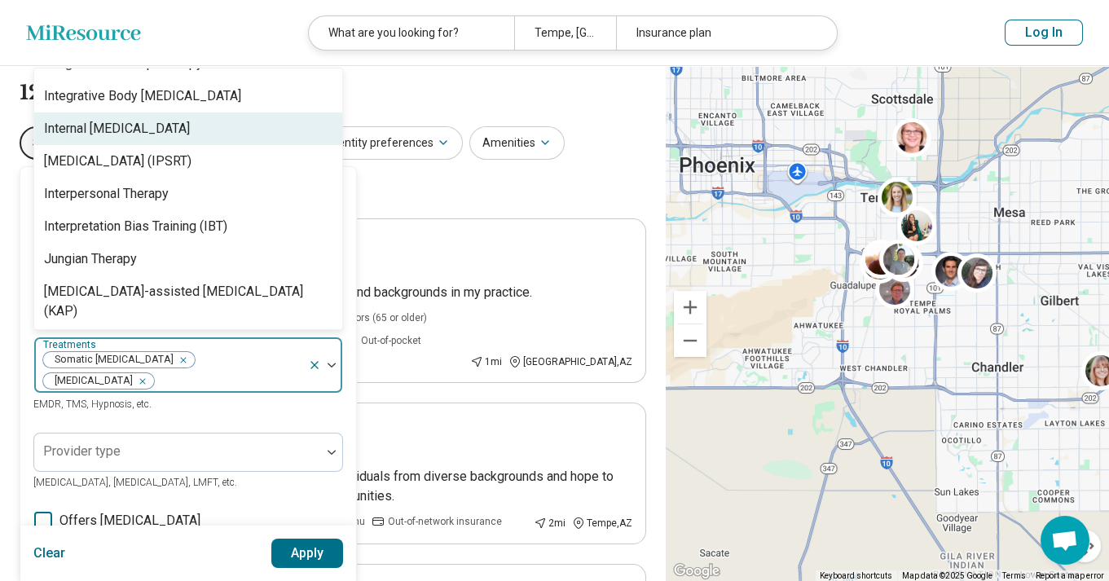
click at [158, 139] on div "Internal [MEDICAL_DATA]" at bounding box center [117, 129] width 146 height 20
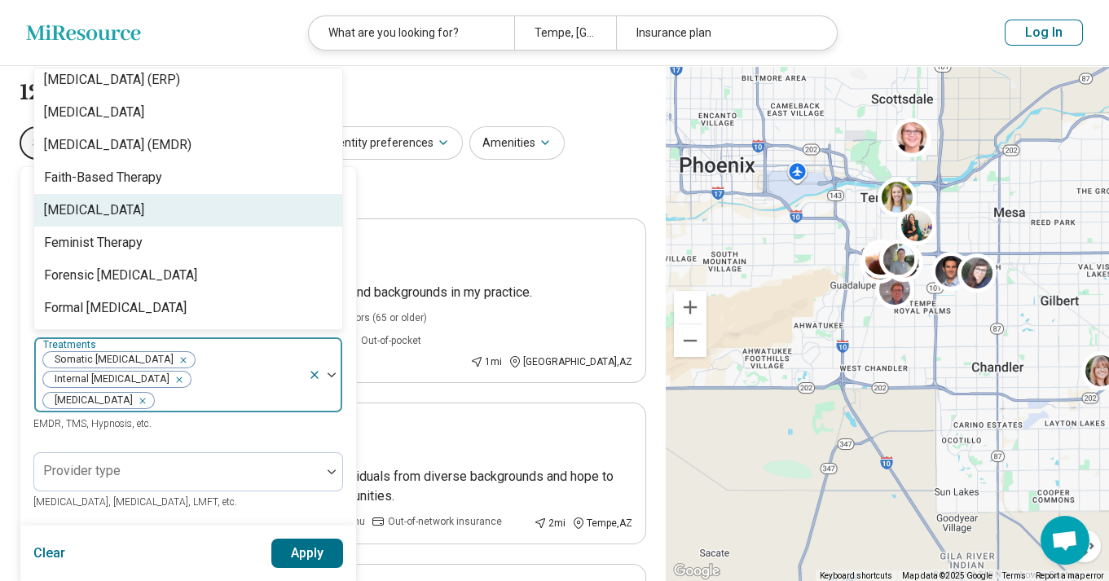
scroll to position [1236, 0]
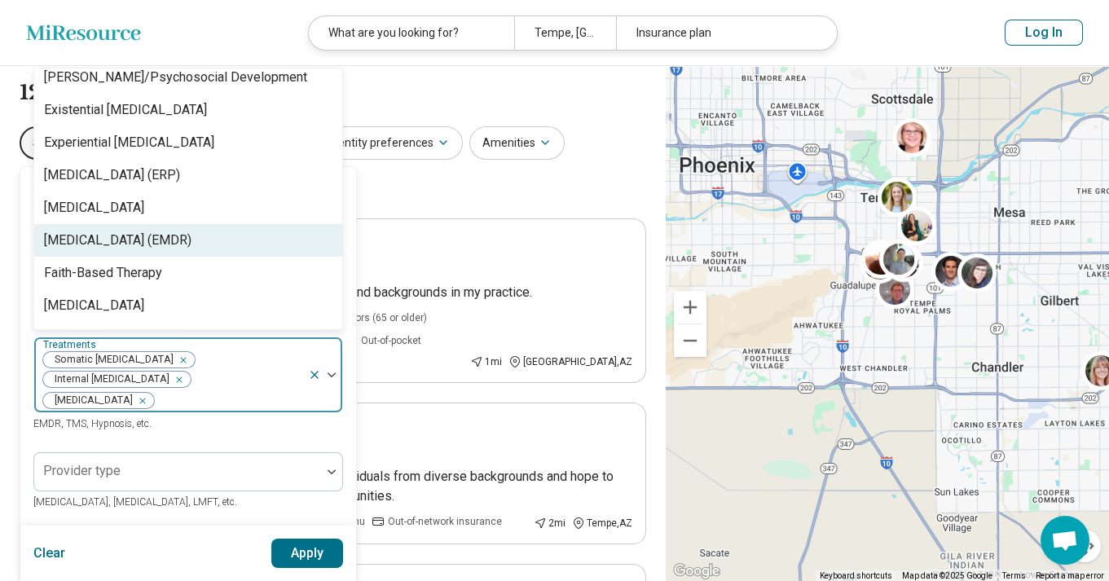
click at [156, 240] on div "Eye Movement Desensitization and Reprocessing (EMDR)" at bounding box center [118, 241] width 148 height 20
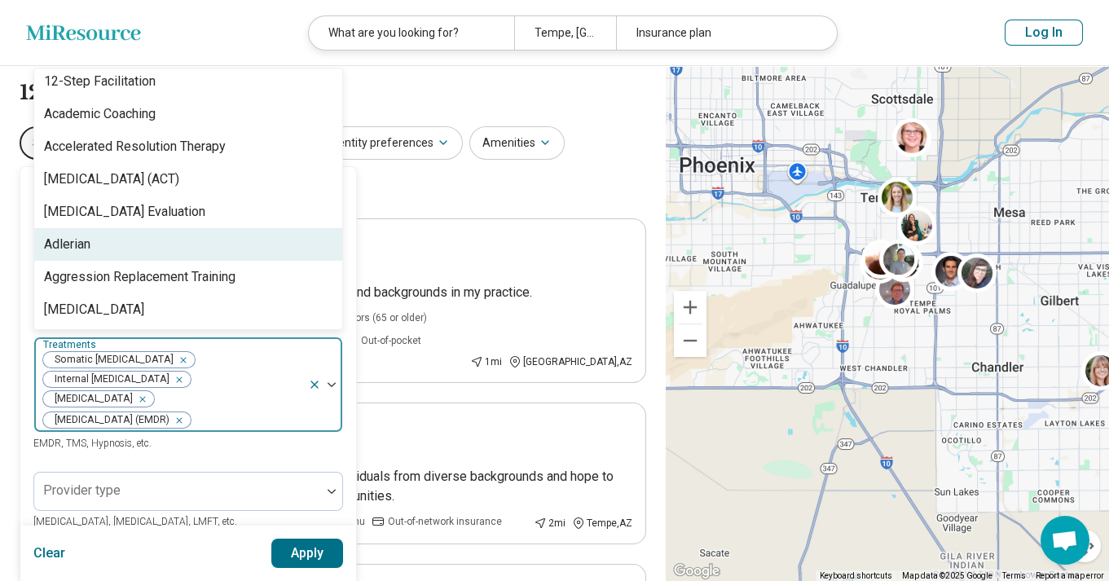
scroll to position [0, 0]
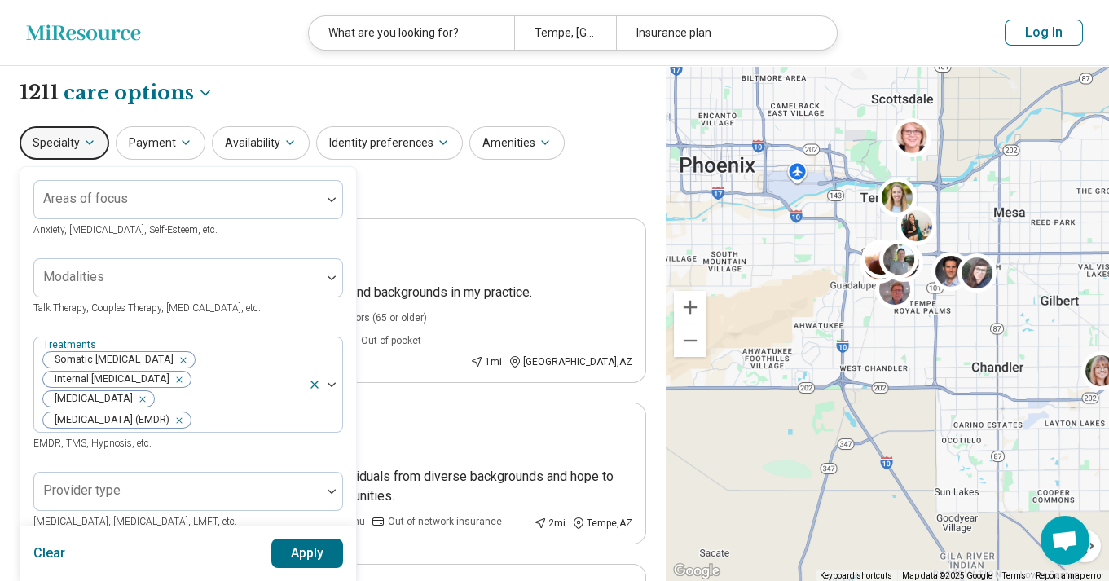
click at [286, 452] on div "Treatments Somatic Psychotherapy Internal Family Systems Therapy Trauma-Focused…" at bounding box center [188, 395] width 310 height 116
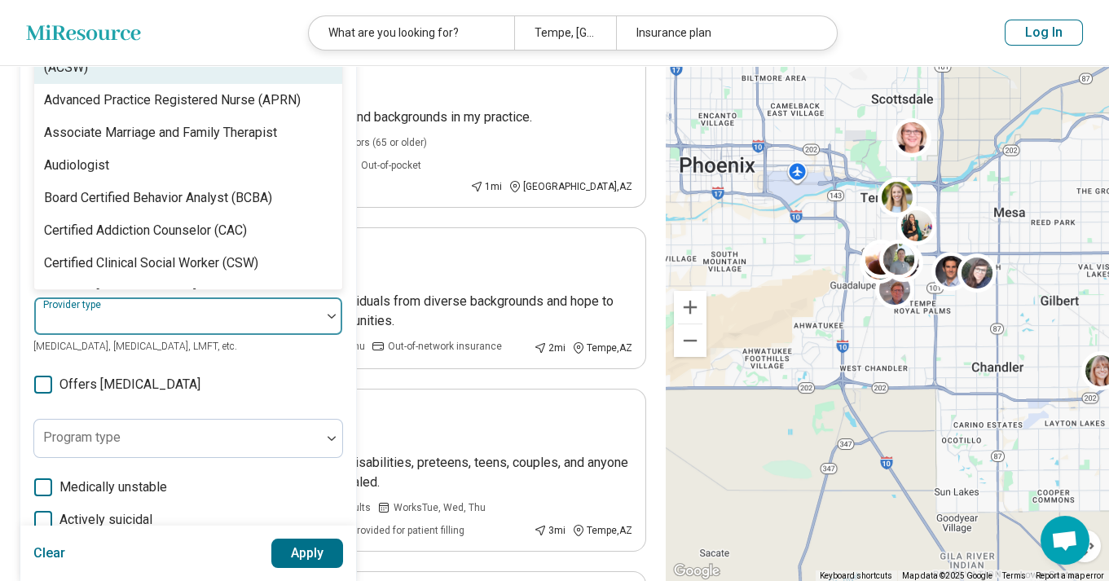
click at [198, 334] on div at bounding box center [178, 322] width 274 height 23
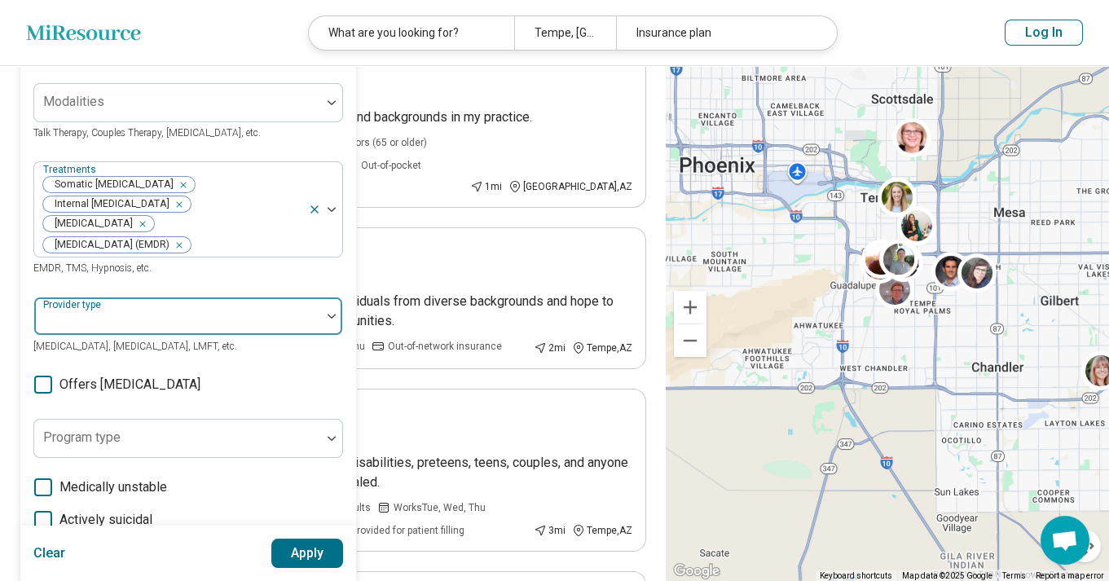
click at [198, 334] on div at bounding box center [178, 322] width 274 height 23
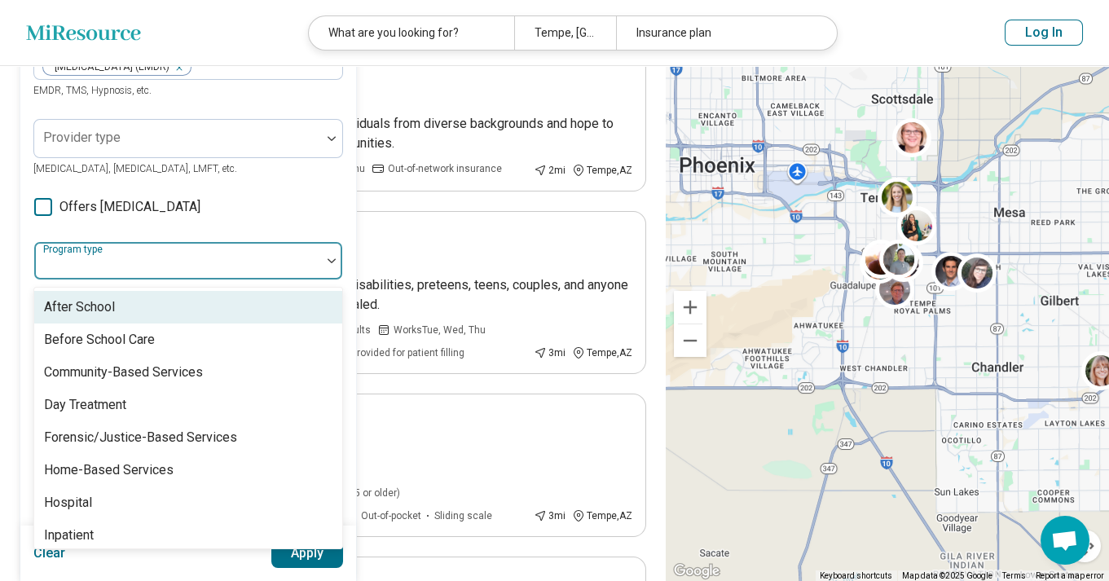
click at [263, 279] on div at bounding box center [178, 267] width 274 height 23
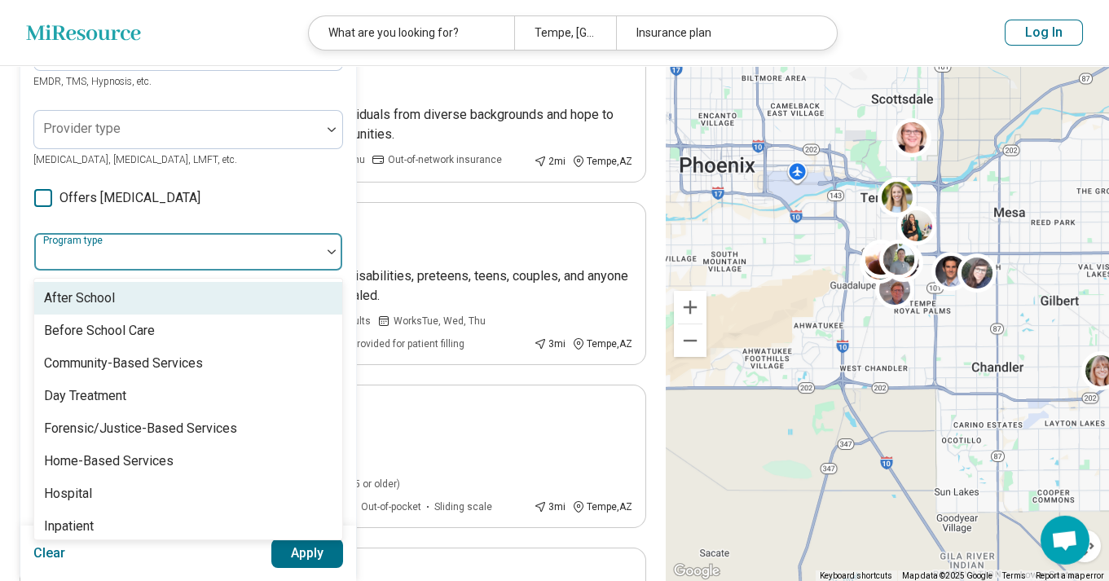
scroll to position [363, 0]
click at [263, 269] on div at bounding box center [178, 257] width 274 height 23
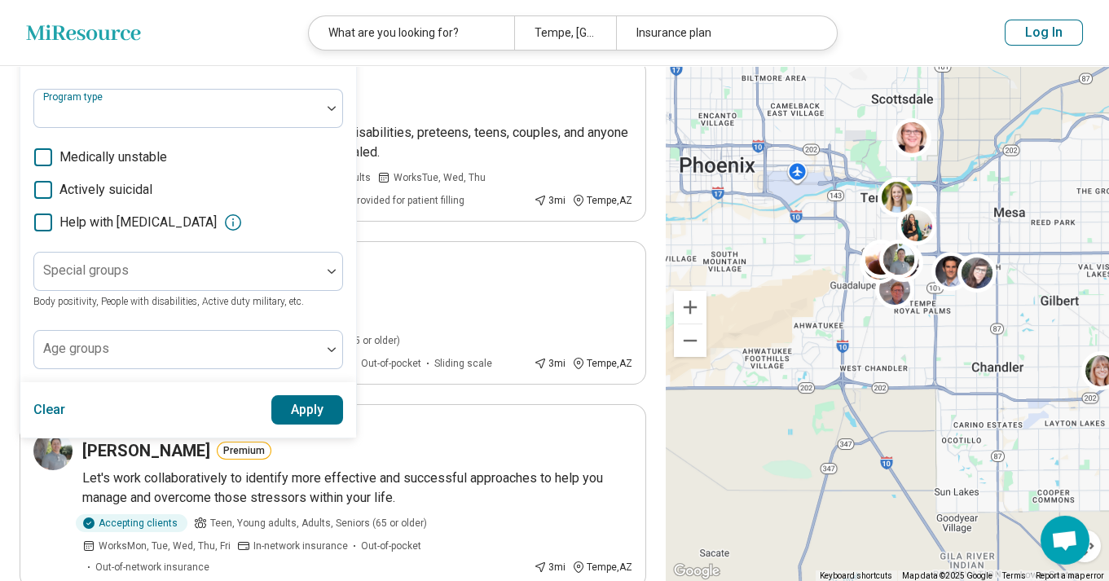
scroll to position [538, 0]
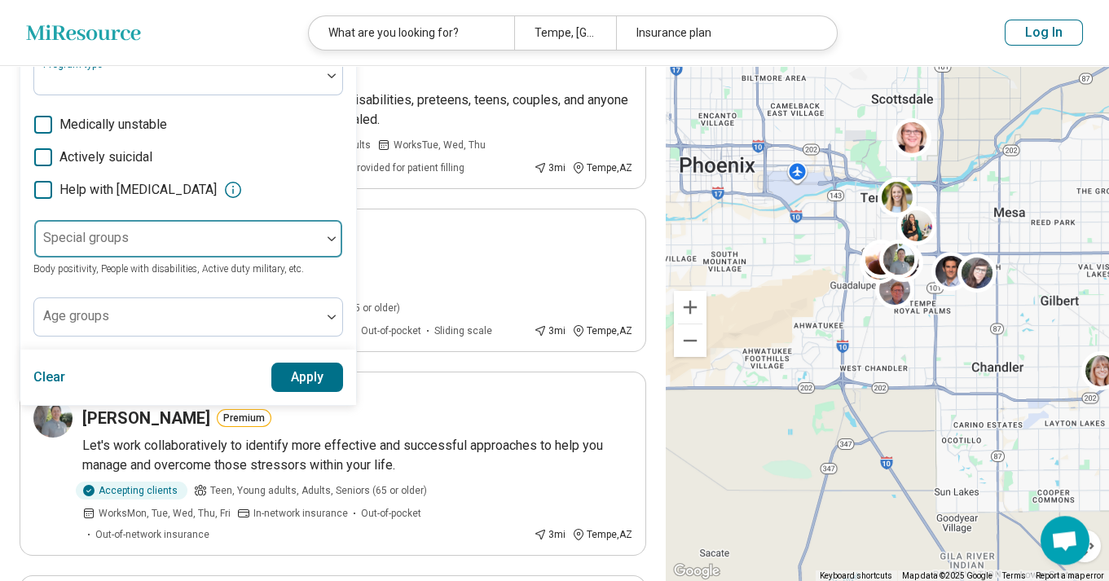
click at [292, 257] on div at bounding box center [178, 245] width 274 height 23
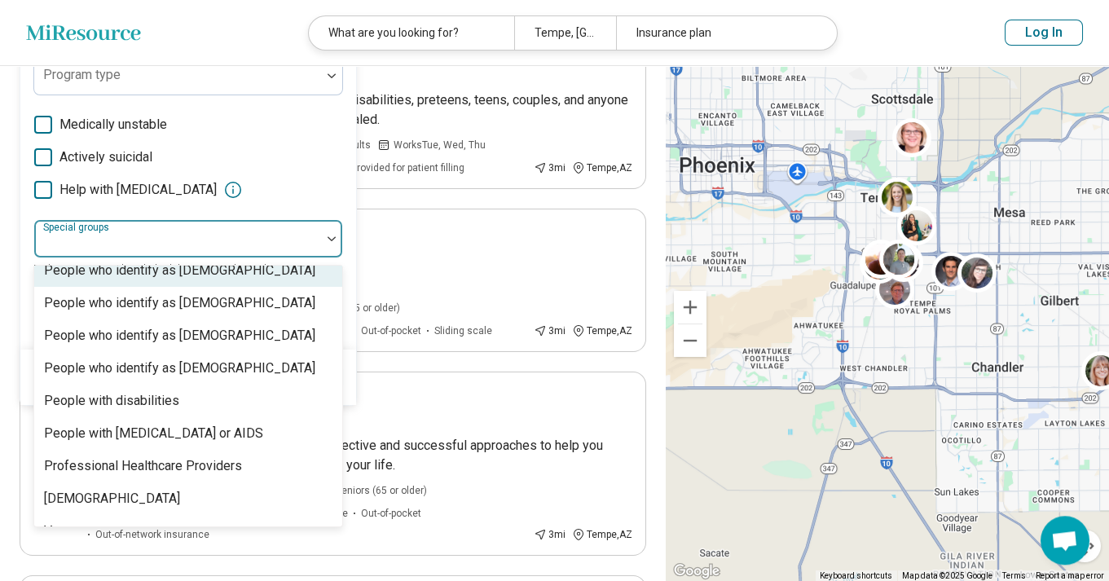
scroll to position [496, 0]
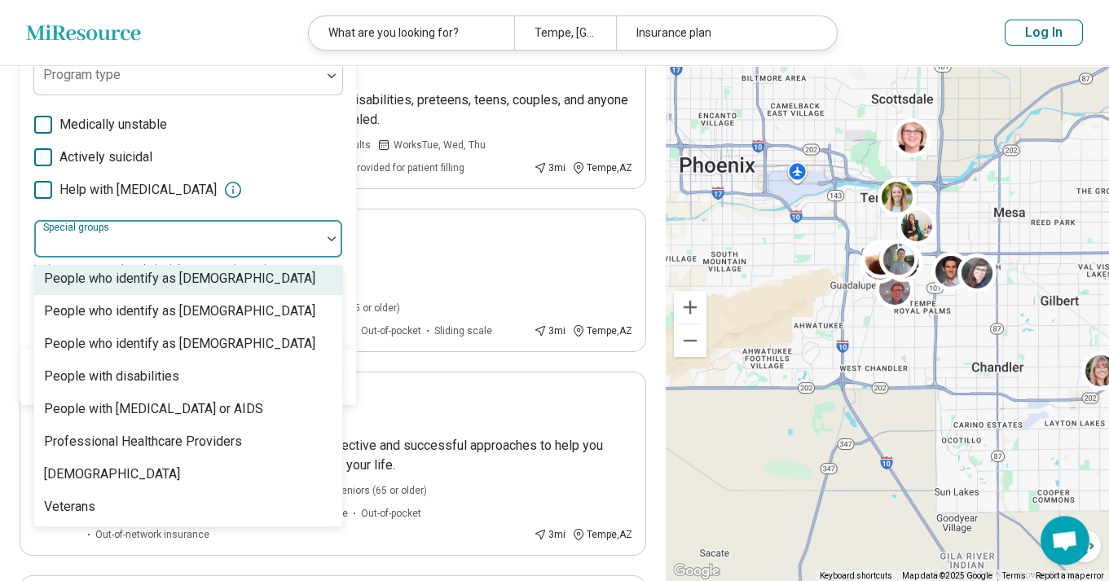
click at [319, 167] on label "Actively suicidal" at bounding box center [188, 158] width 310 height 20
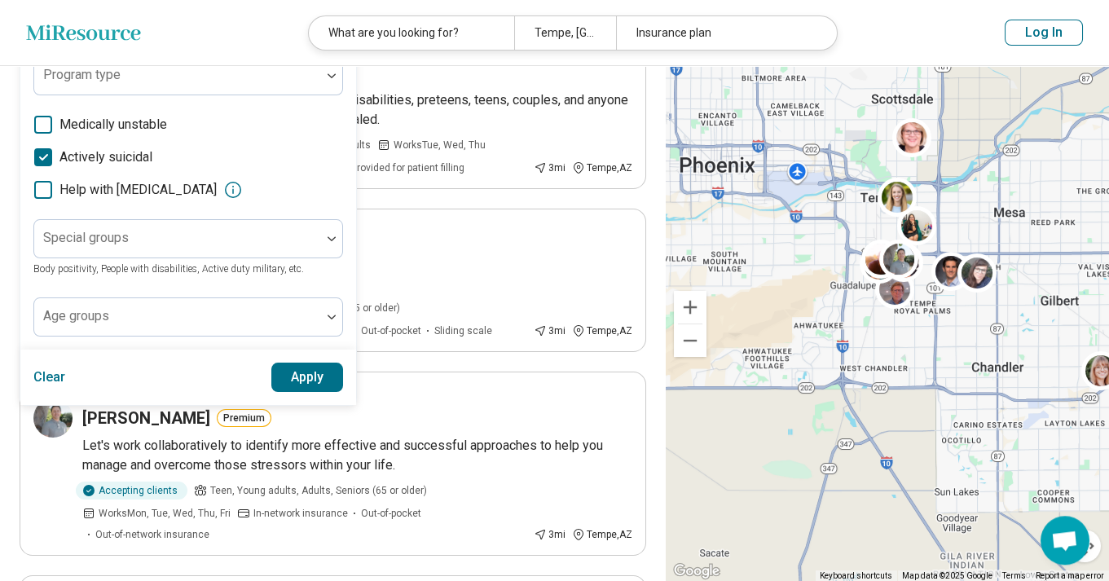
scroll to position [8, 5]
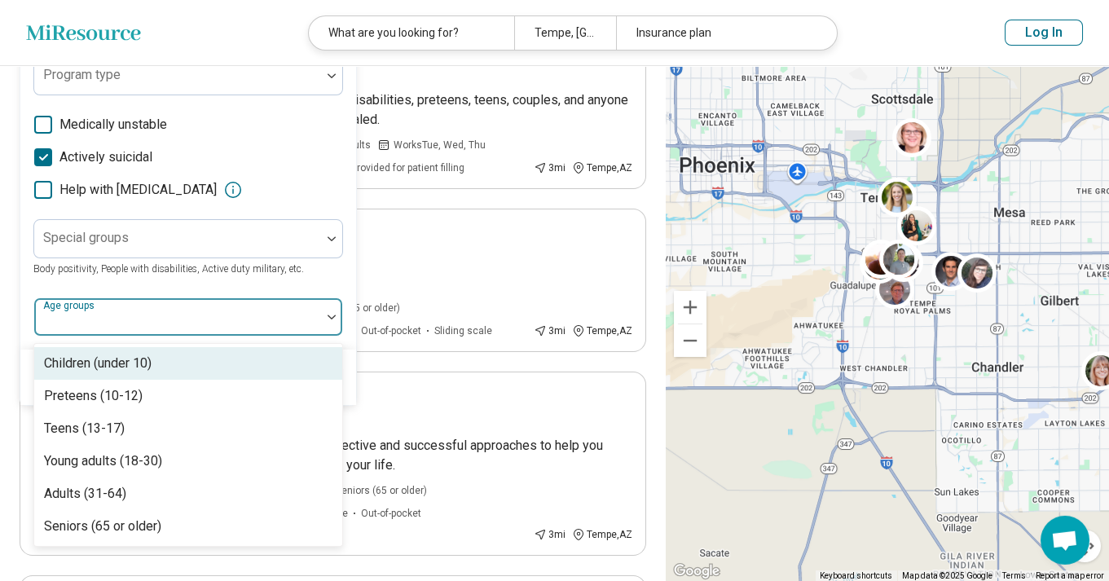
click at [196, 335] on div at bounding box center [178, 323] width 274 height 23
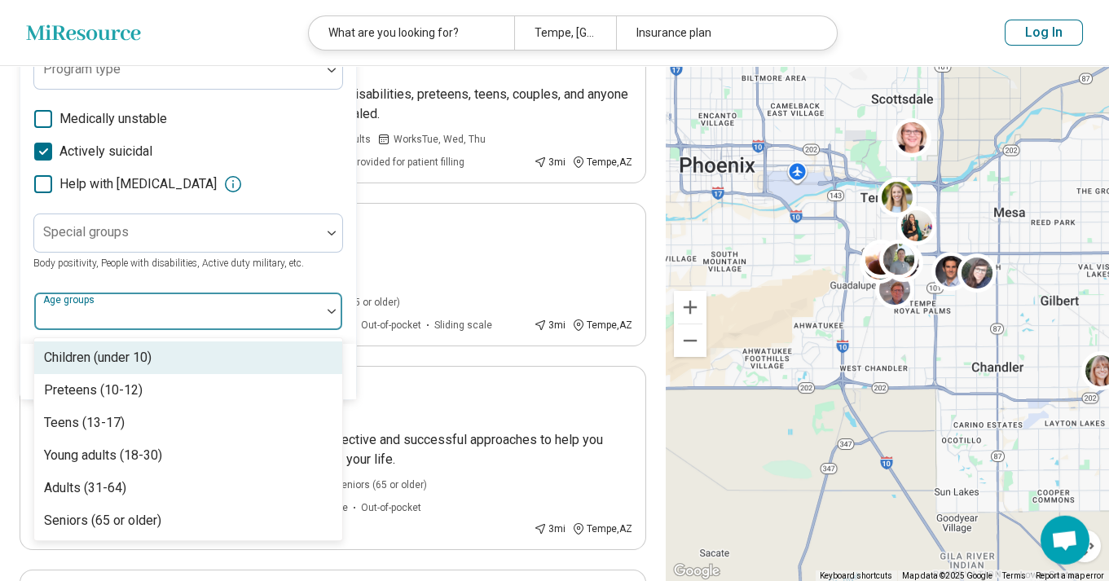
scroll to position [544, 0]
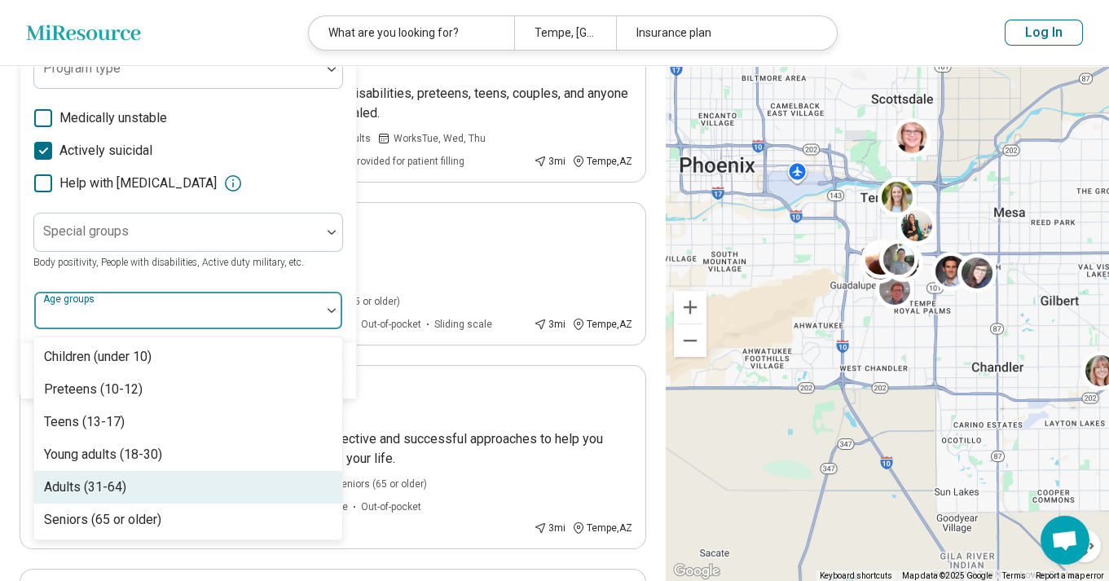
click at [189, 504] on div "Adults (31-64)" at bounding box center [188, 487] width 308 height 33
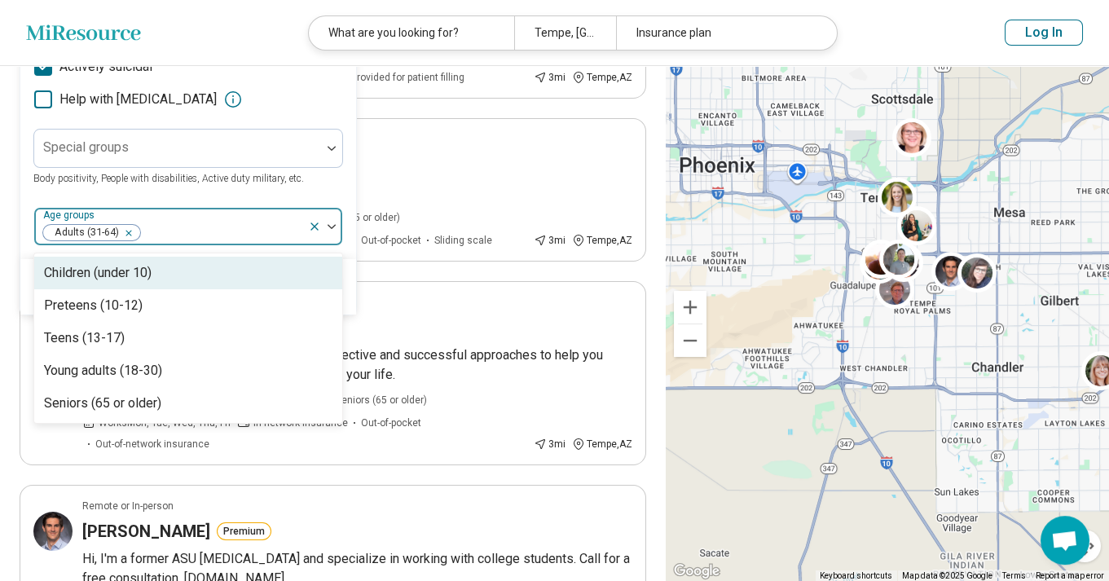
scroll to position [808, 0]
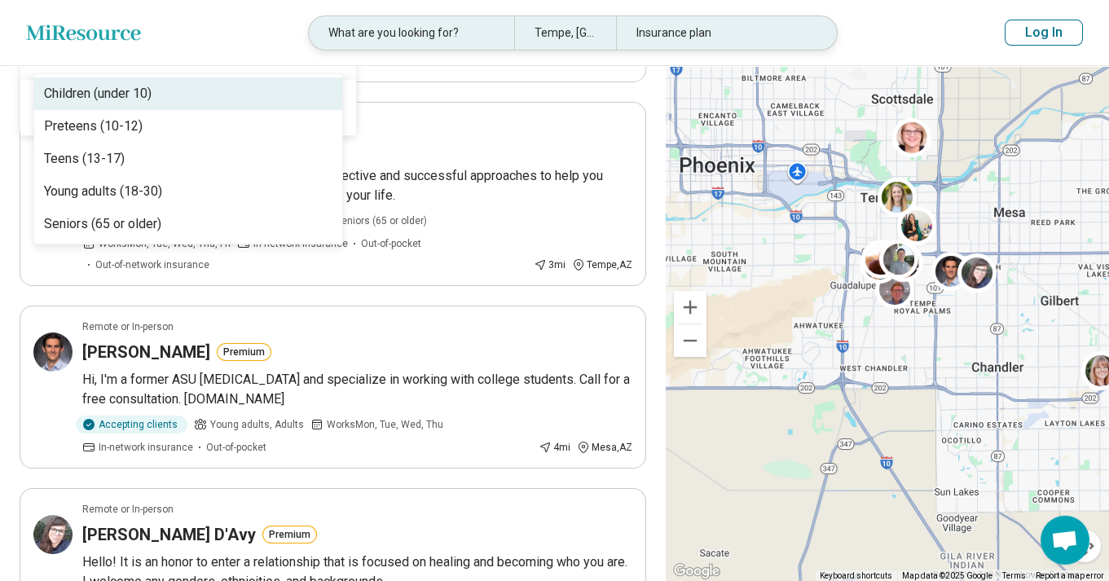
click at [838, 29] on icon at bounding box center [838, 33] width 0 height 20
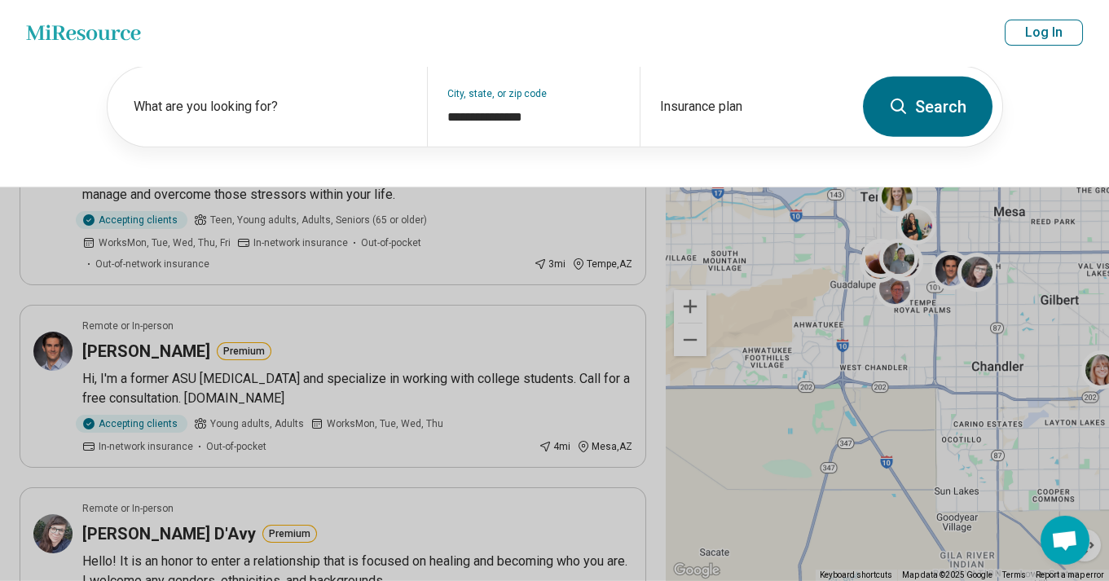
scroll to position [807, 0]
click at [920, 108] on button "Search" at bounding box center [928, 107] width 130 height 60
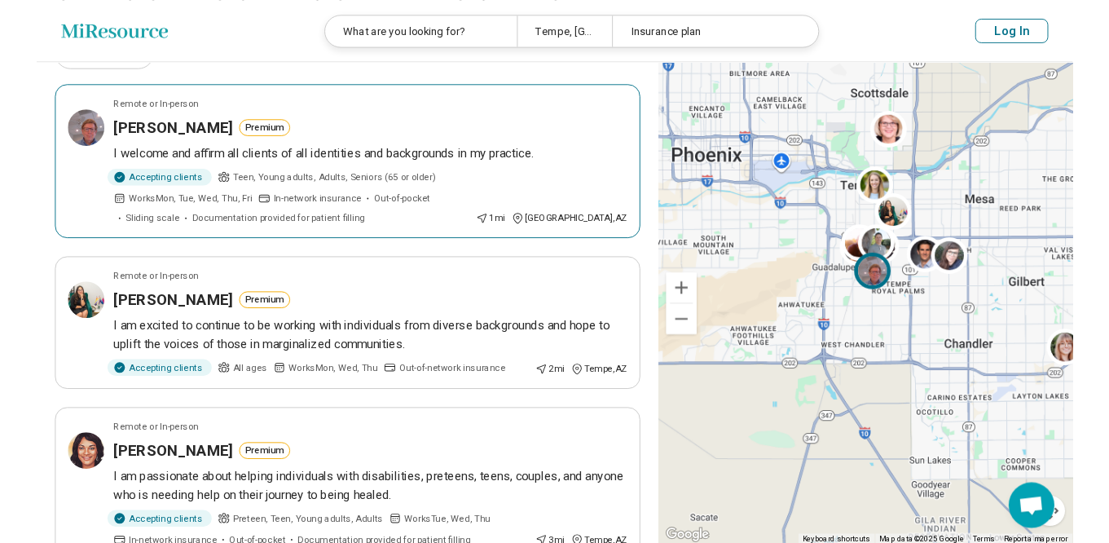
scroll to position [175, 0]
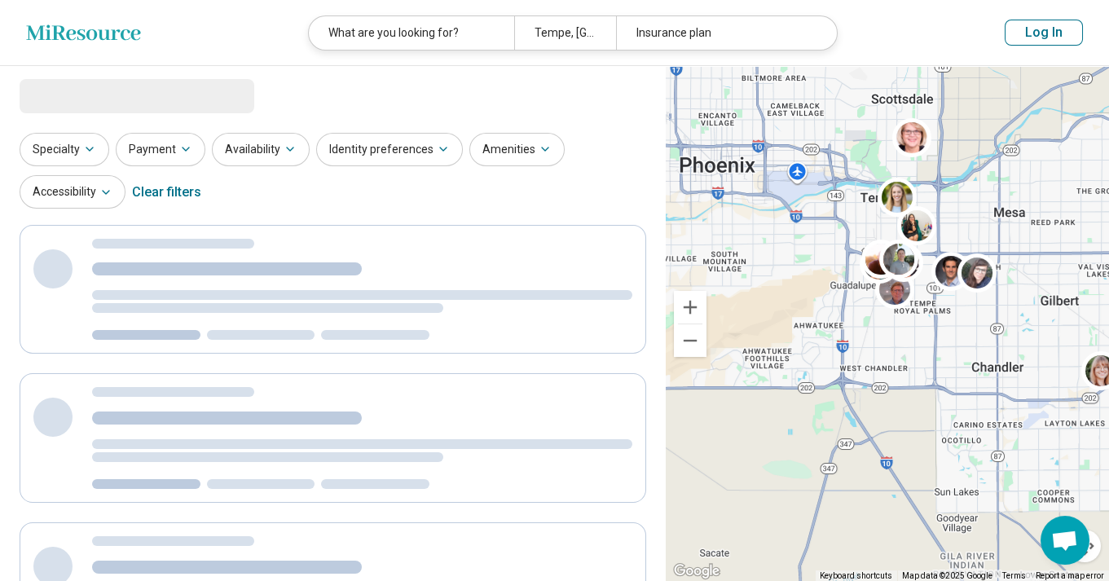
select select "***"
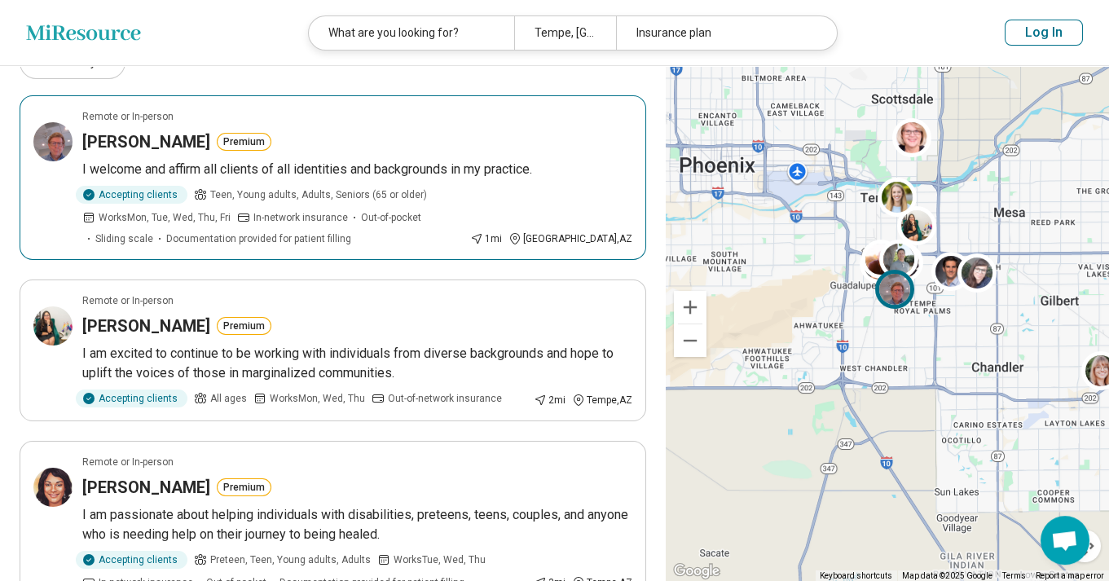
scroll to position [175, 0]
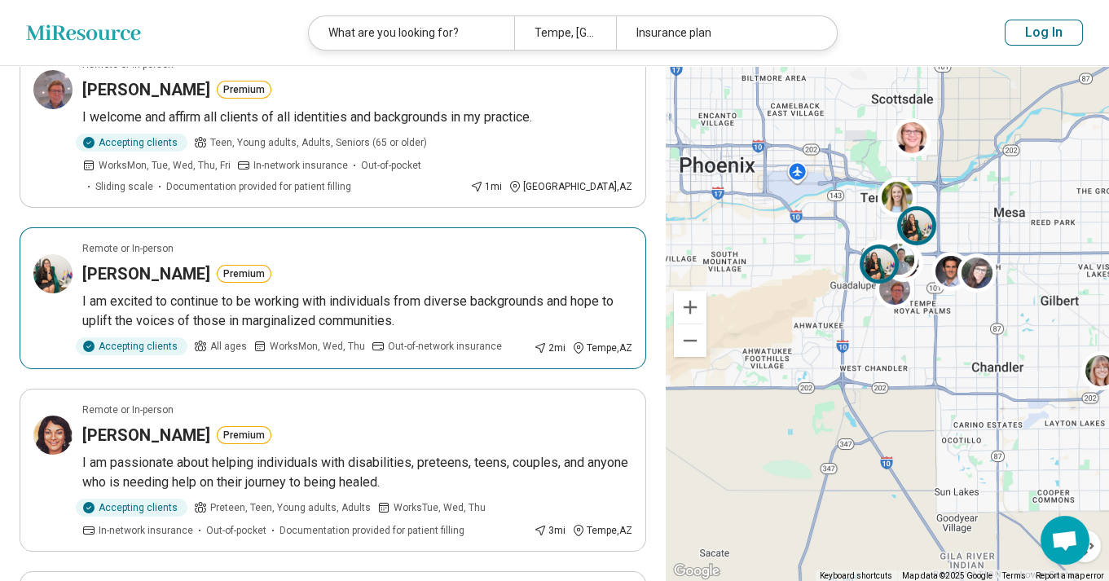
click at [210, 275] on h3 "Martha Jasso Solorzano" at bounding box center [146, 273] width 128 height 23
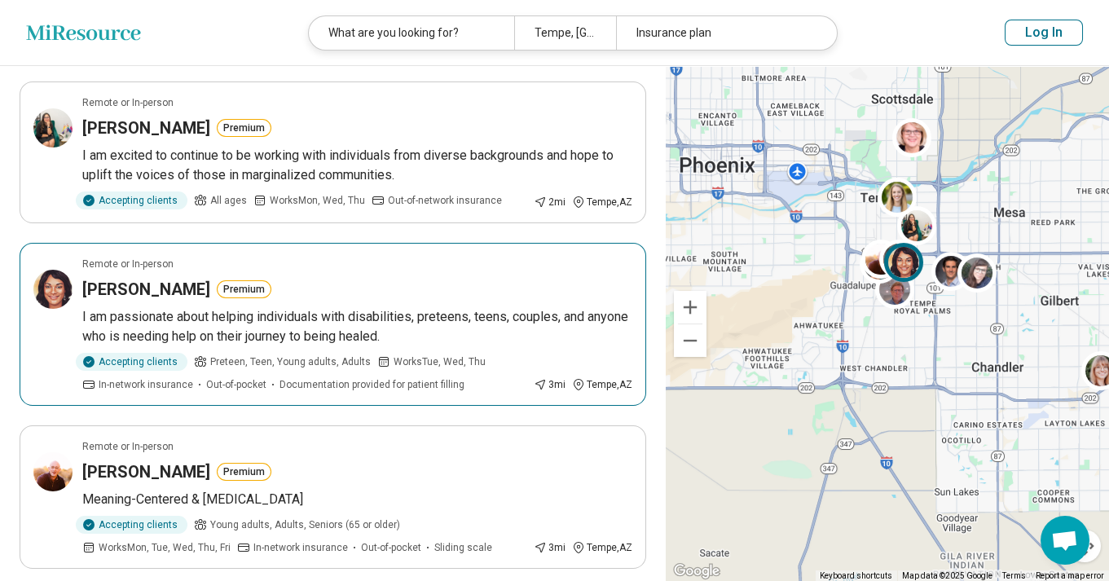
scroll to position [350, 0]
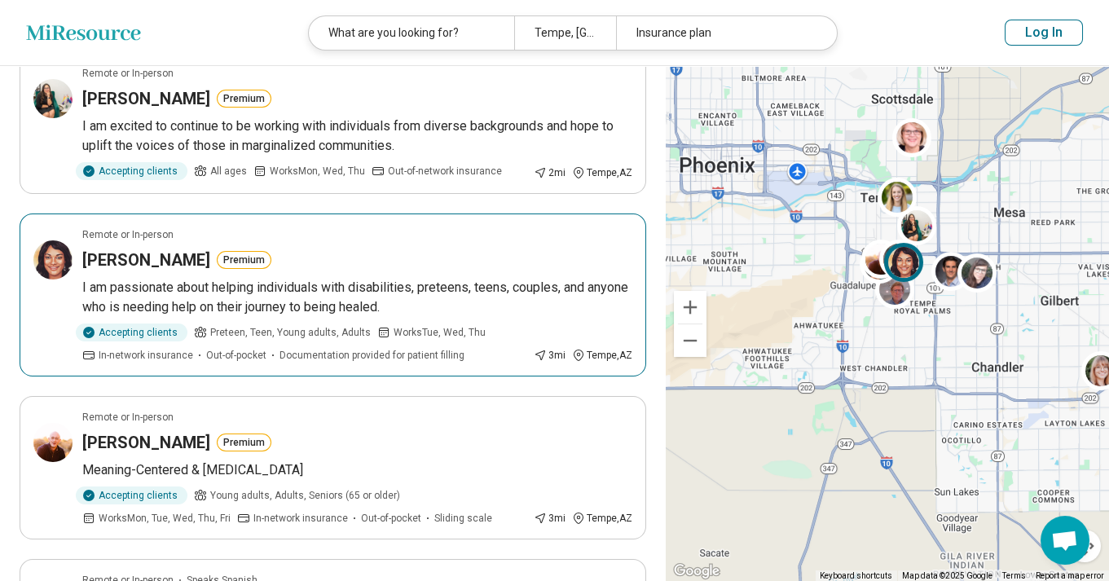
click at [185, 257] on h3 "Sherrelle Thompson" at bounding box center [146, 260] width 128 height 23
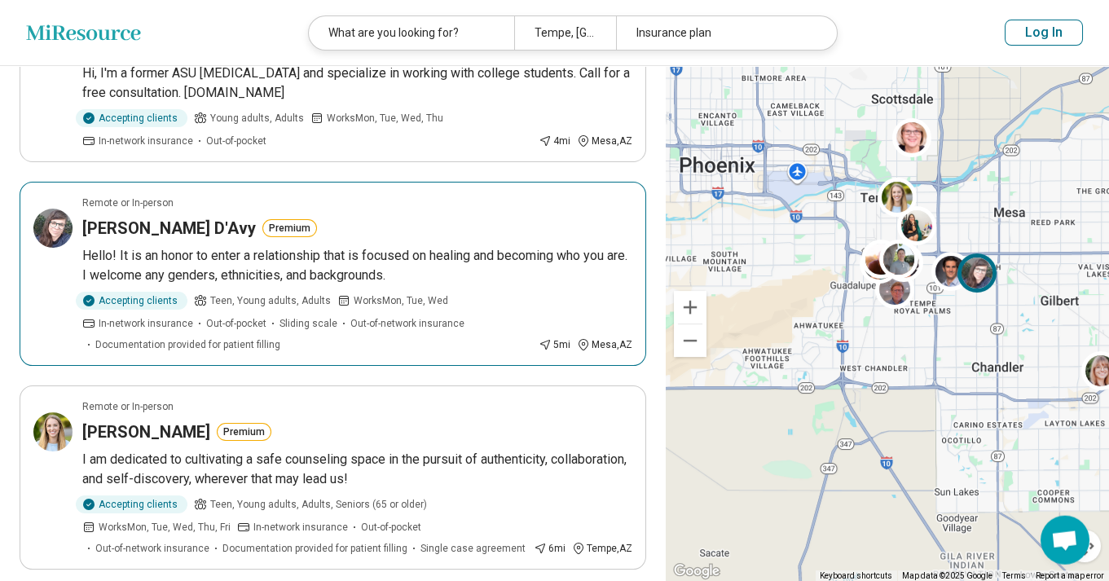
scroll to position [1139, 0]
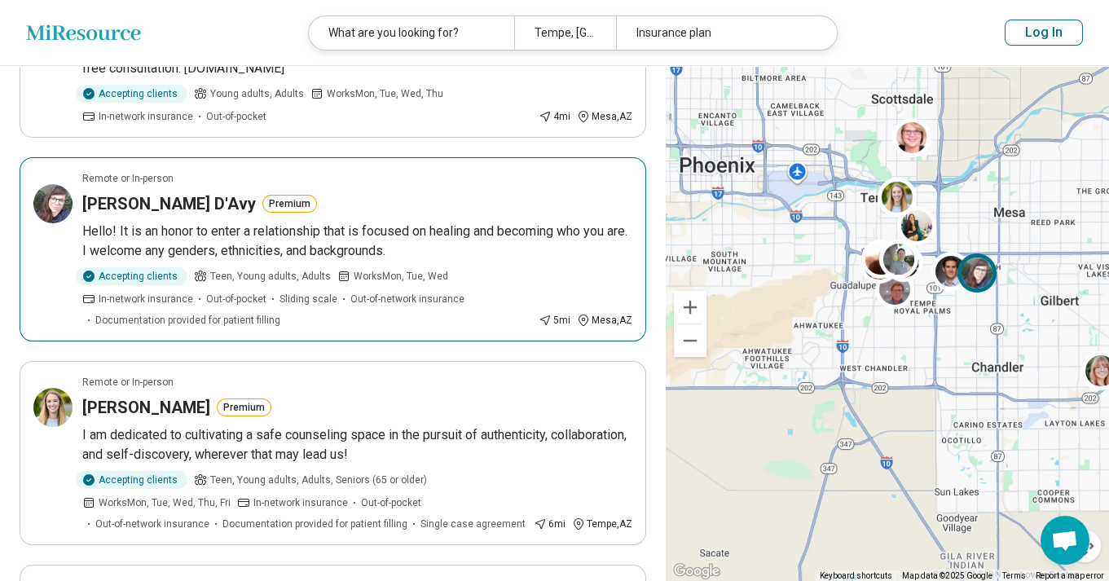
click at [137, 201] on h3 "Noel D'Avy" at bounding box center [169, 203] width 174 height 23
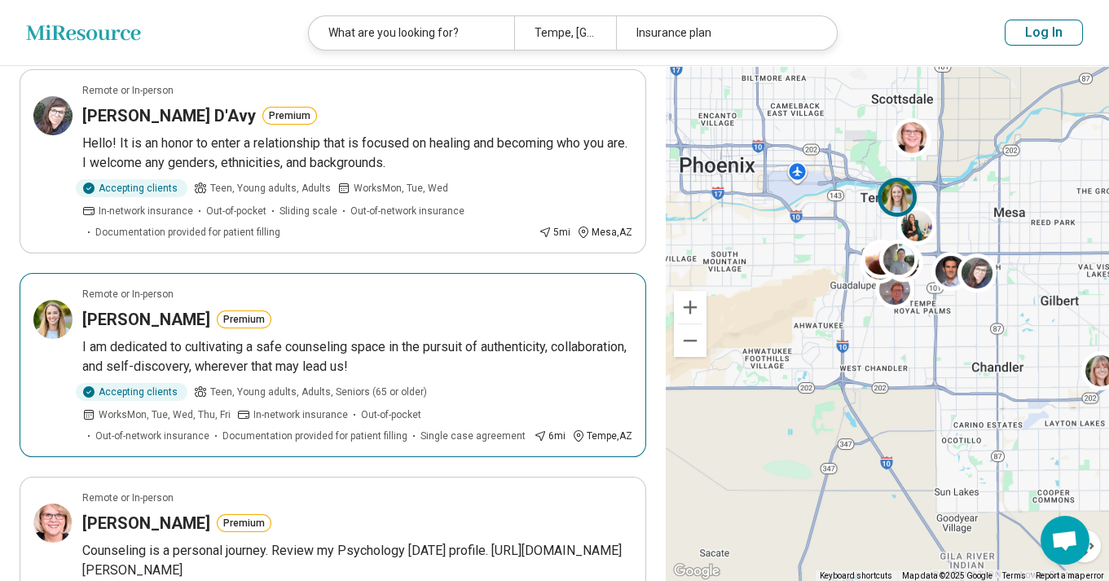
scroll to position [1314, 0]
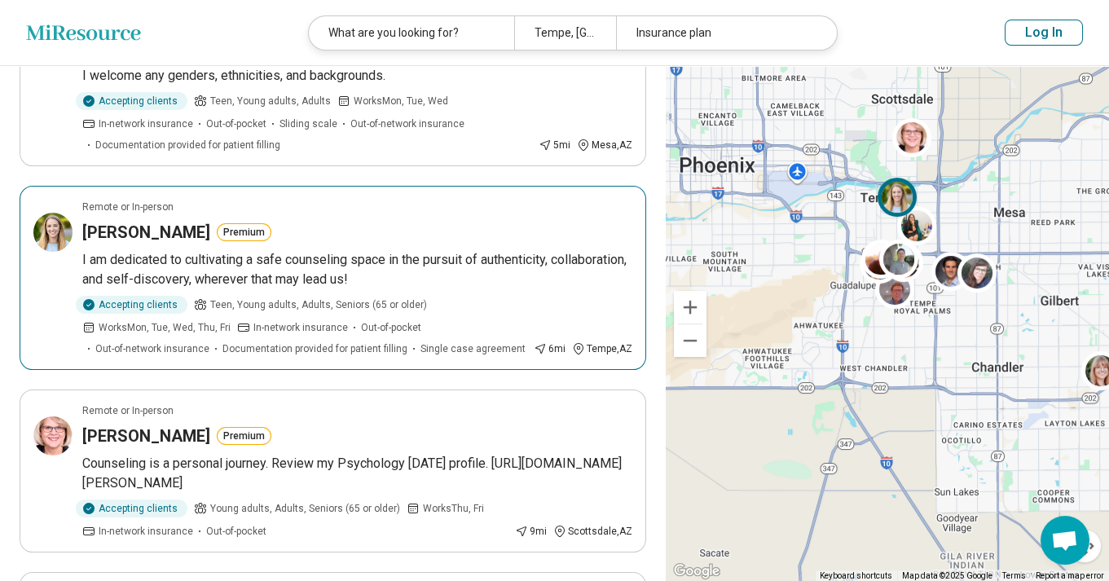
click at [156, 228] on h3 "Arielle Arnett" at bounding box center [146, 232] width 128 height 23
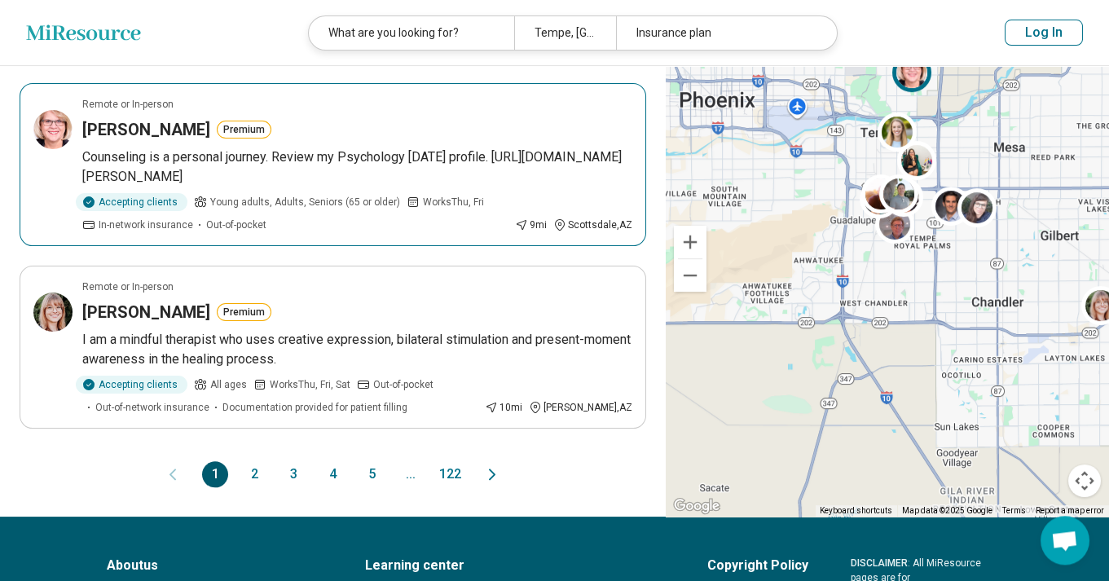
scroll to position [1664, 0]
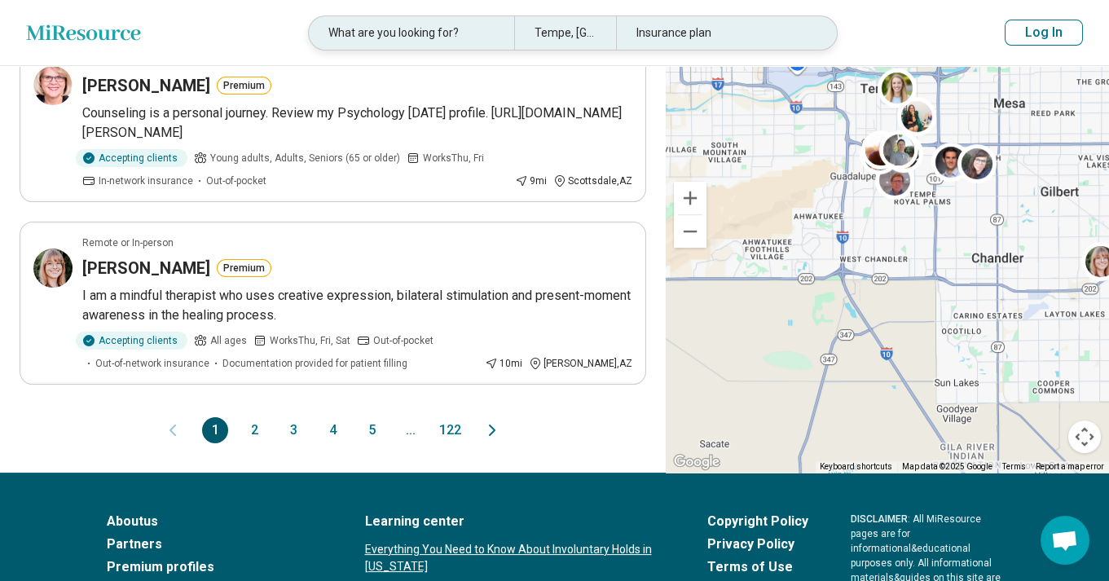
click at [399, 38] on div "What are you looking for?" at bounding box center [411, 32] width 205 height 33
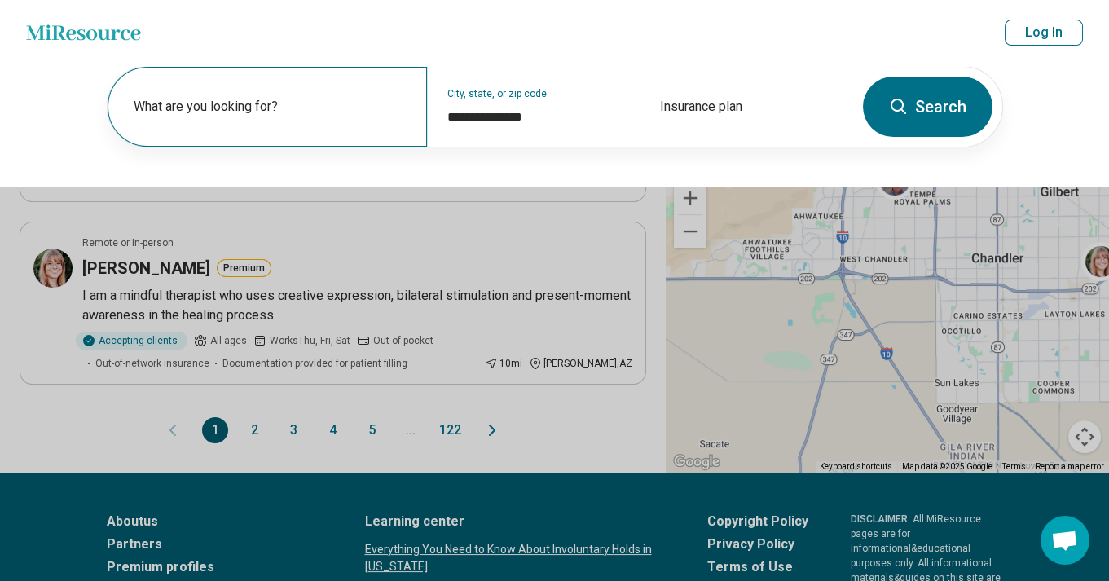
click at [334, 105] on label "What are you looking for?" at bounding box center [271, 107] width 274 height 20
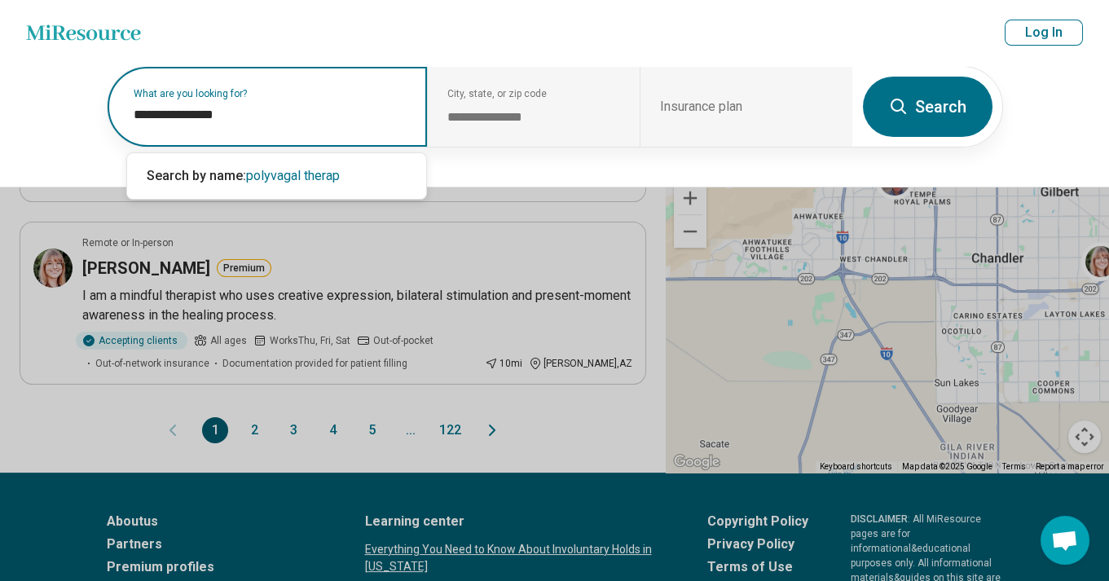
type input "**********"
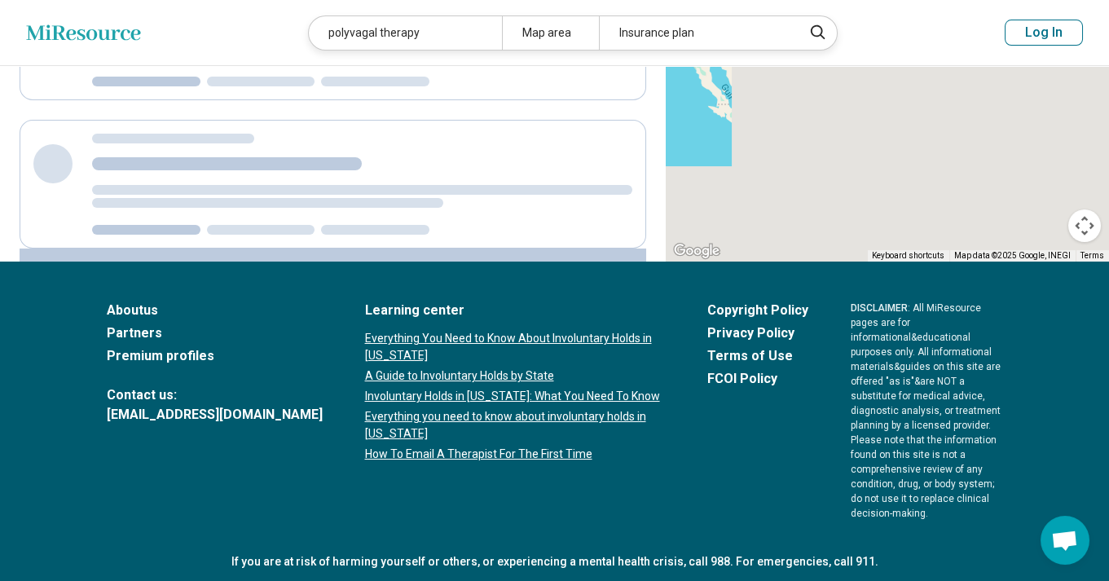
scroll to position [399, 0]
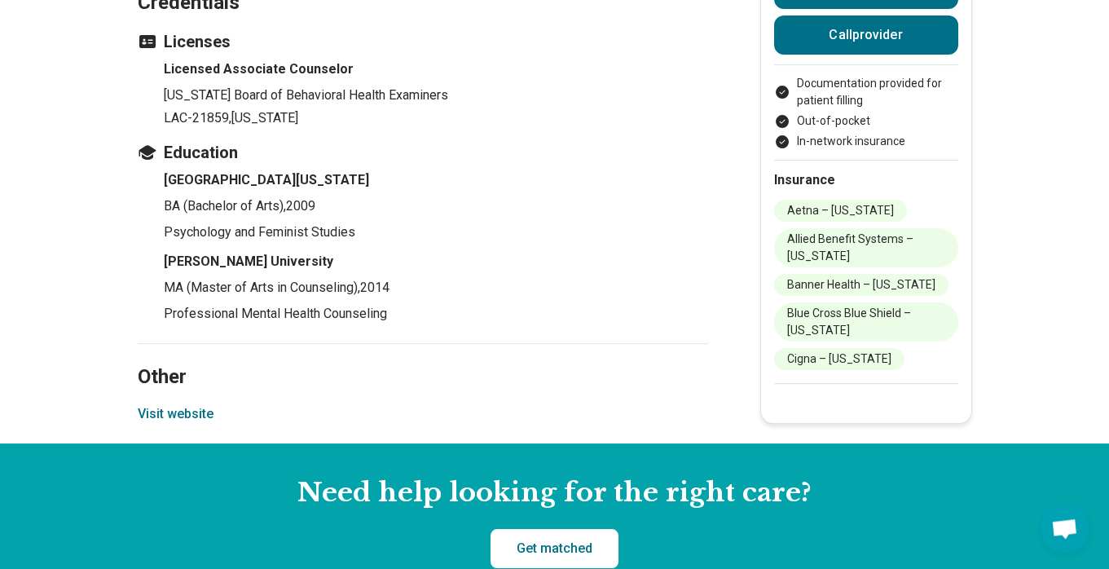
scroll to position [2190, 0]
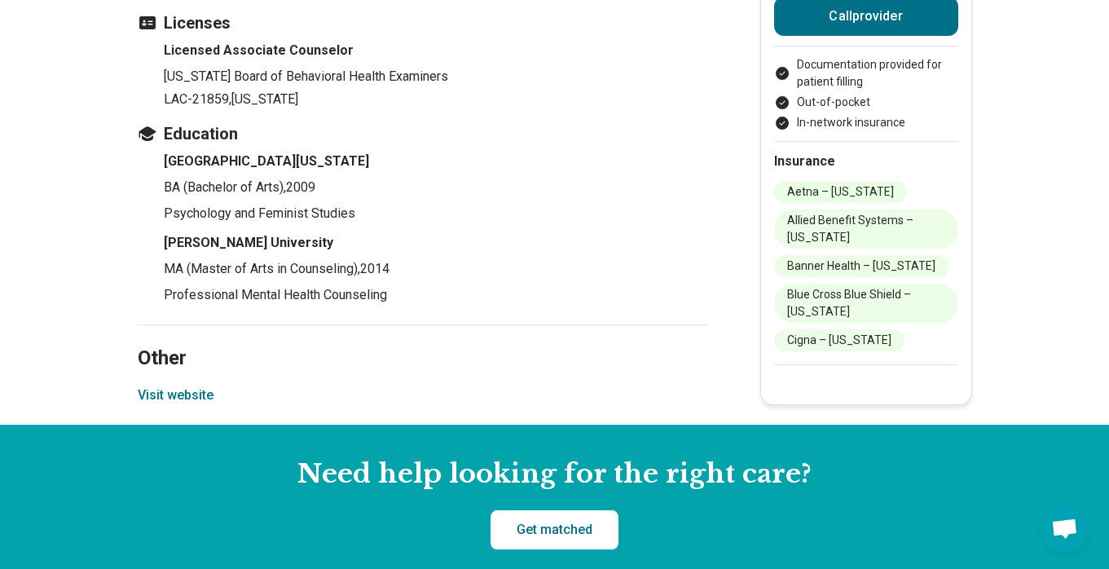
click at [180, 386] on button "Visit website" at bounding box center [176, 396] width 76 height 20
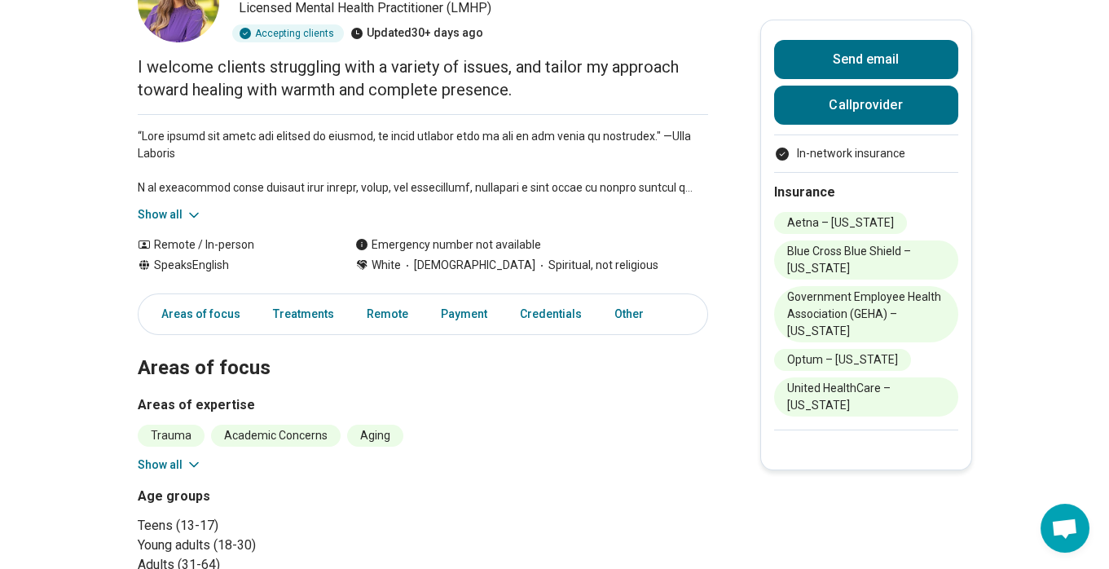
scroll to position [175, 0]
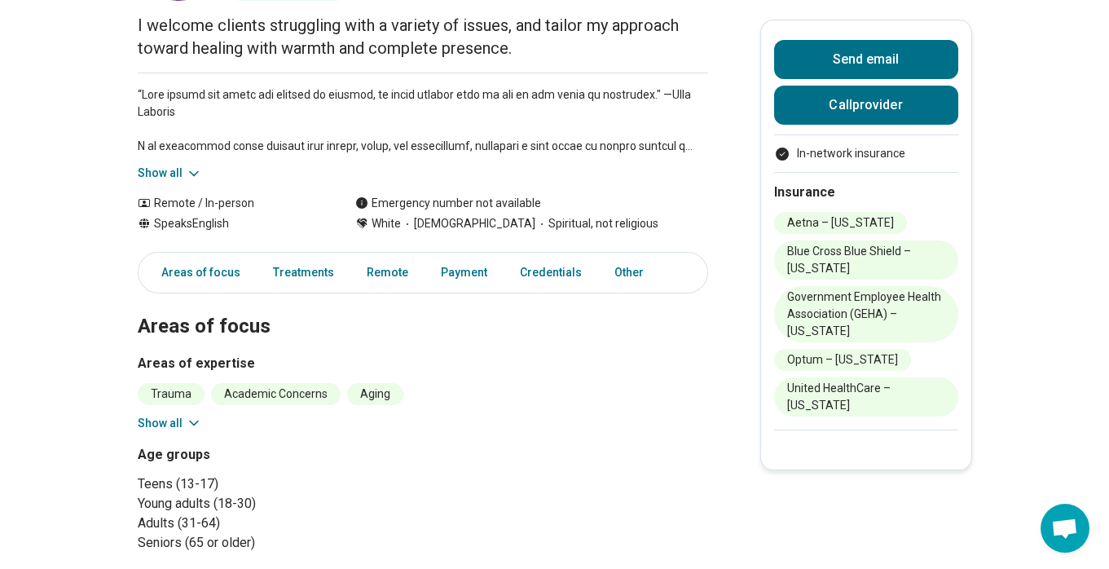
click at [173, 424] on button "Show all" at bounding box center [170, 423] width 64 height 17
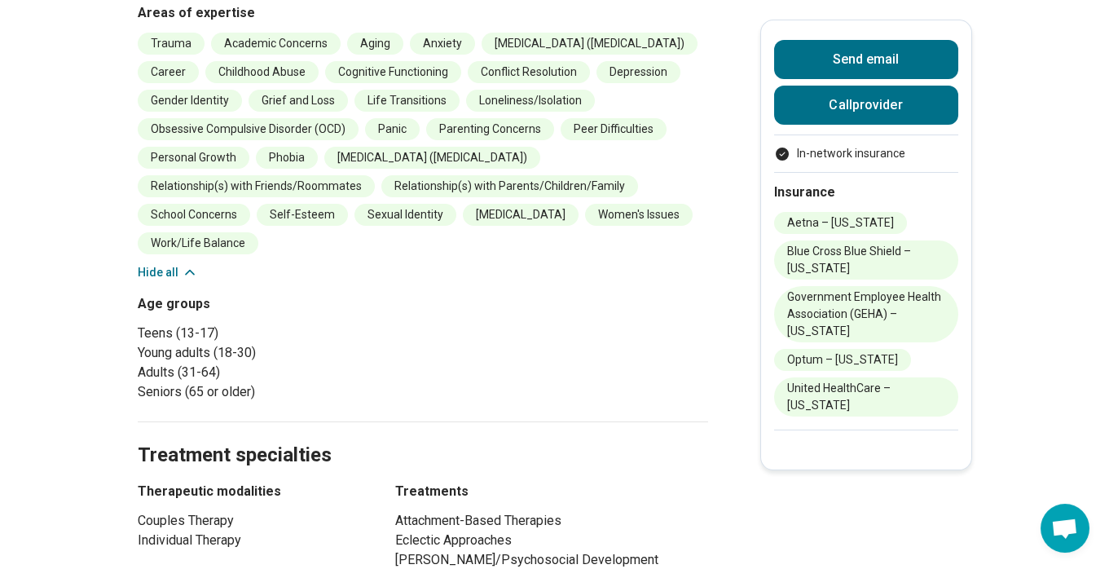
scroll to position [613, 0]
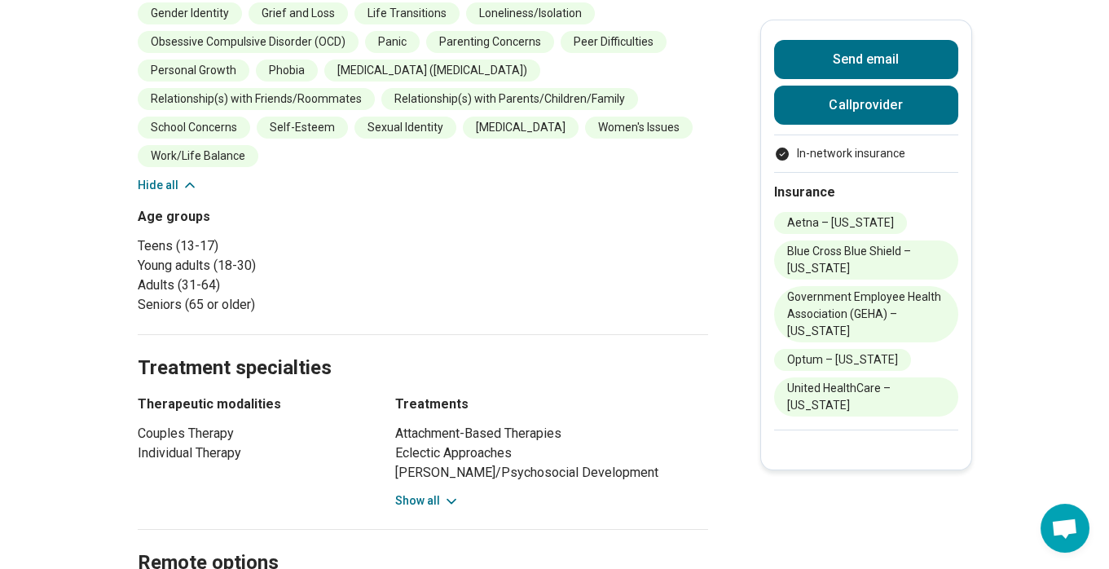
click at [420, 500] on button "Show all" at bounding box center [427, 500] width 64 height 17
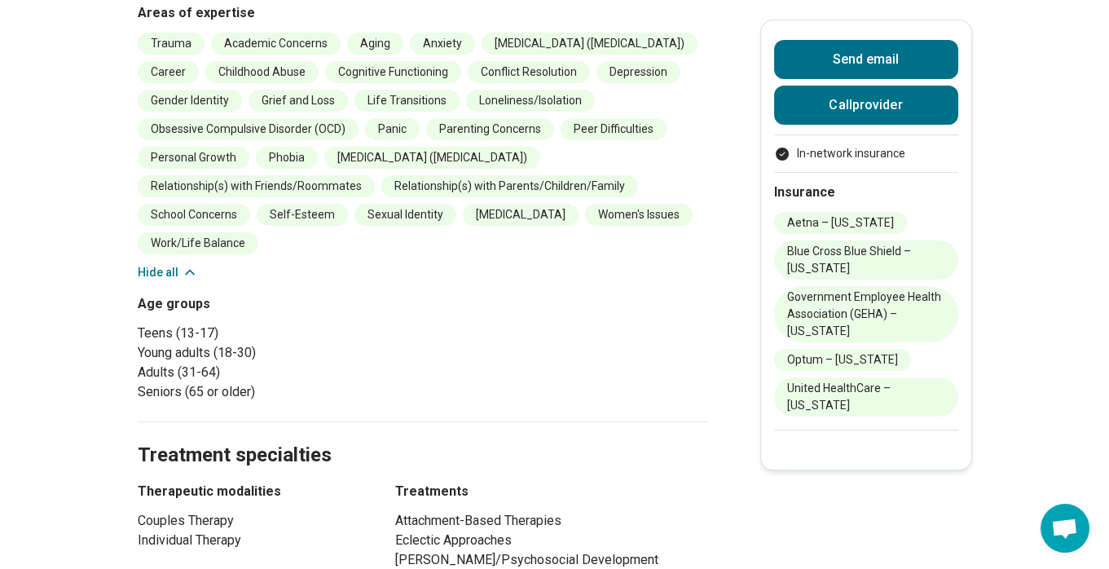
scroll to position [0, 0]
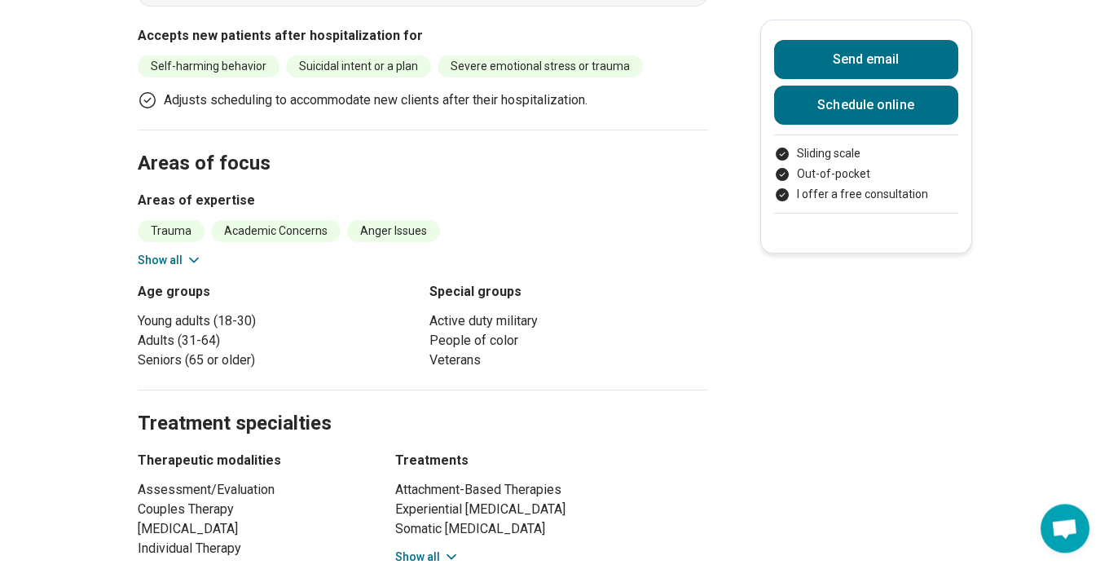
scroll to position [701, 0]
click at [429, 548] on button "Show all" at bounding box center [427, 556] width 64 height 17
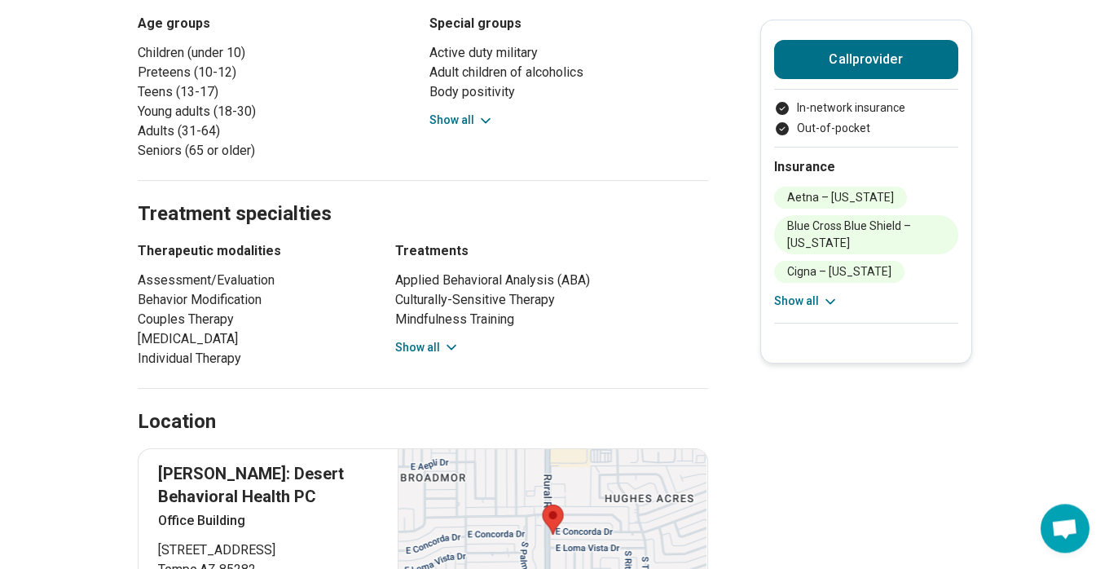
scroll to position [788, 0]
click at [432, 343] on button "Show all" at bounding box center [427, 346] width 64 height 17
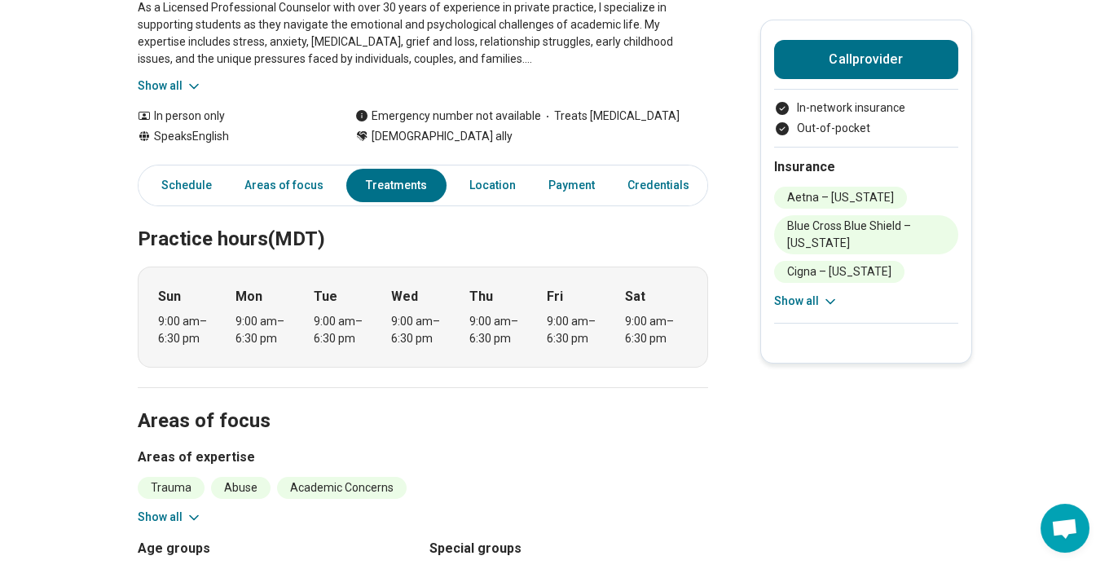
scroll to position [0, 0]
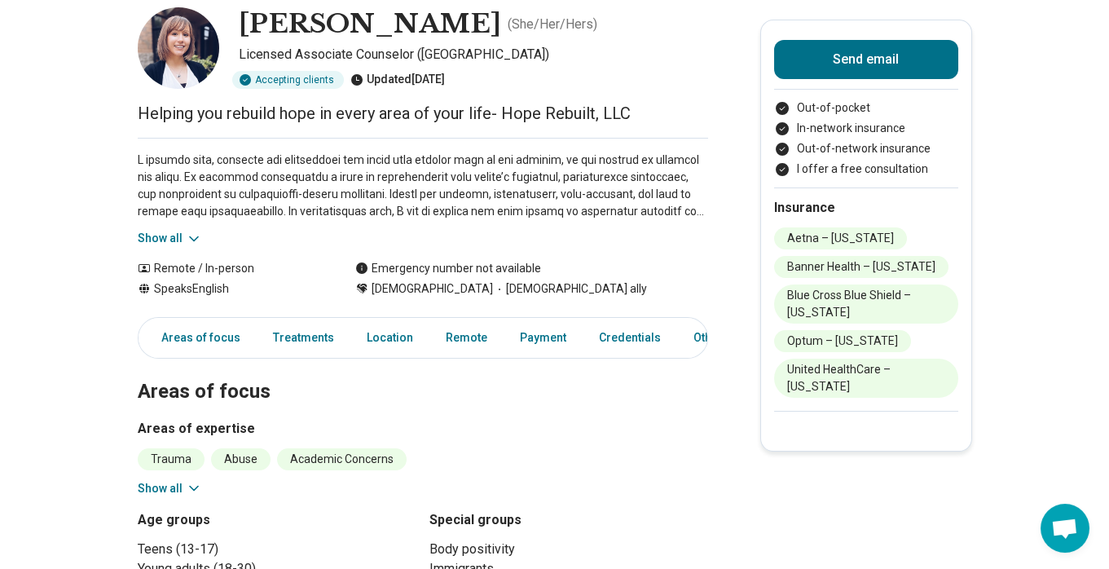
scroll to position [438, 0]
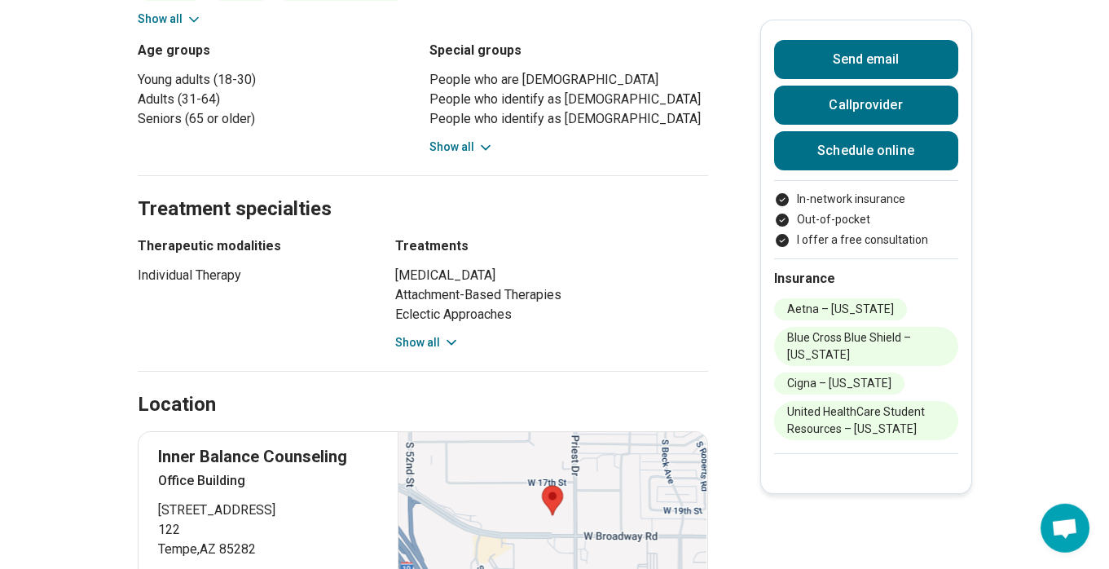
scroll to position [788, 0]
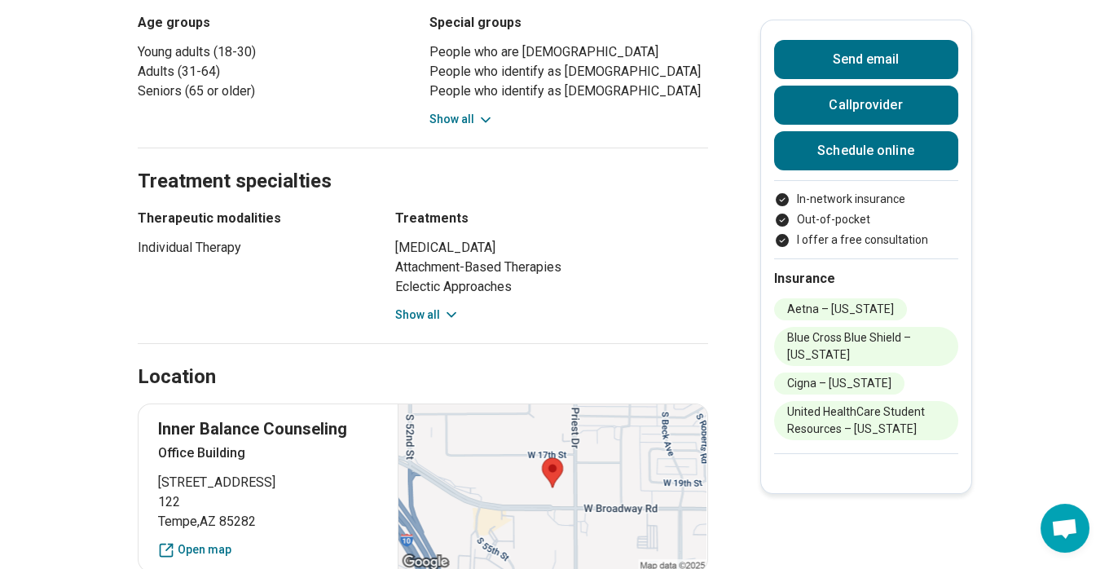
click at [431, 315] on button "Show all" at bounding box center [427, 314] width 64 height 17
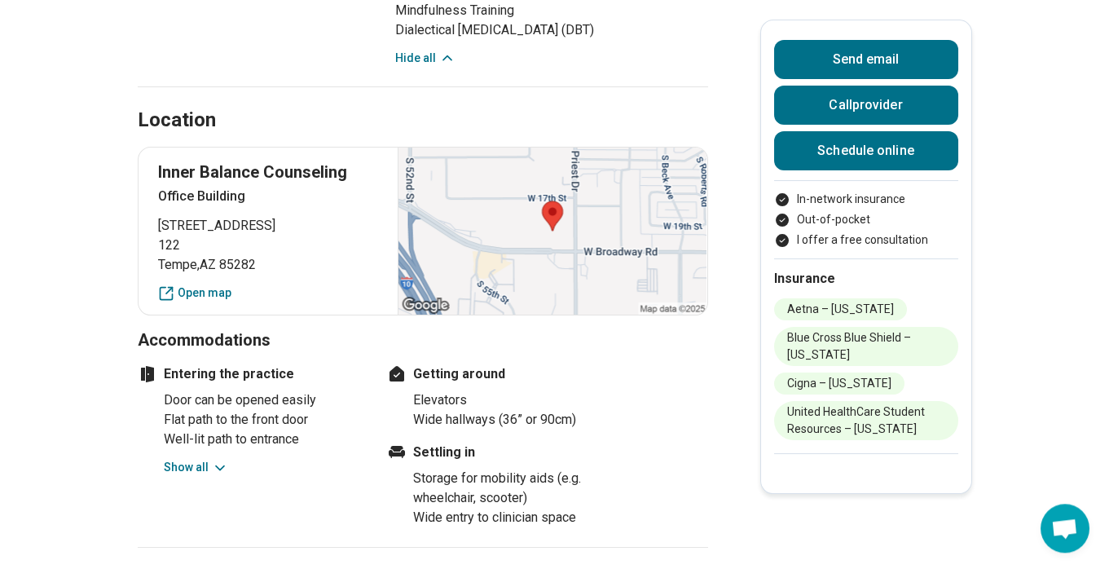
scroll to position [1314, 0]
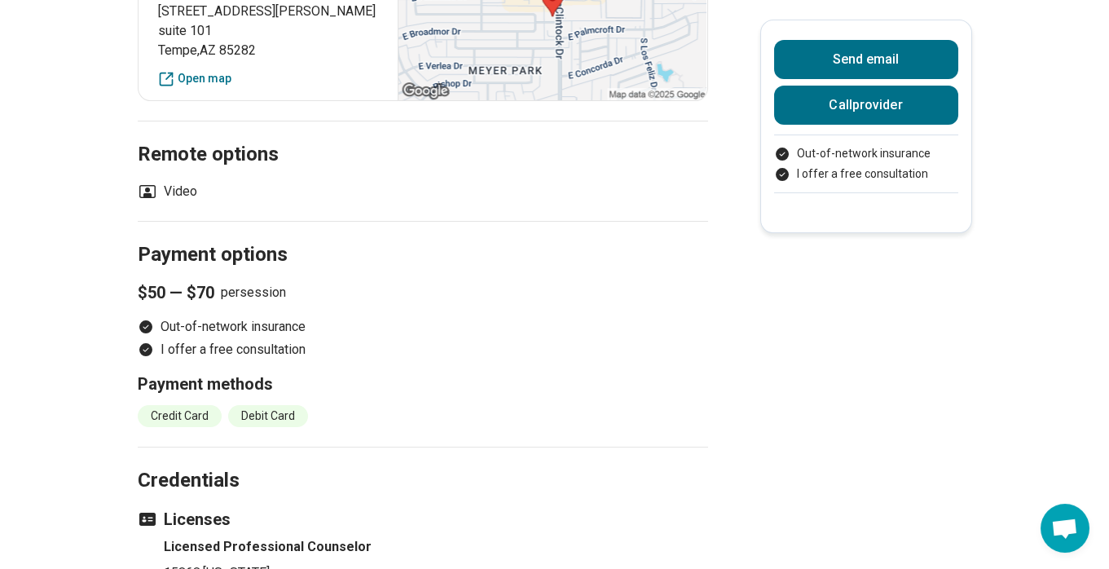
scroll to position [1840, 0]
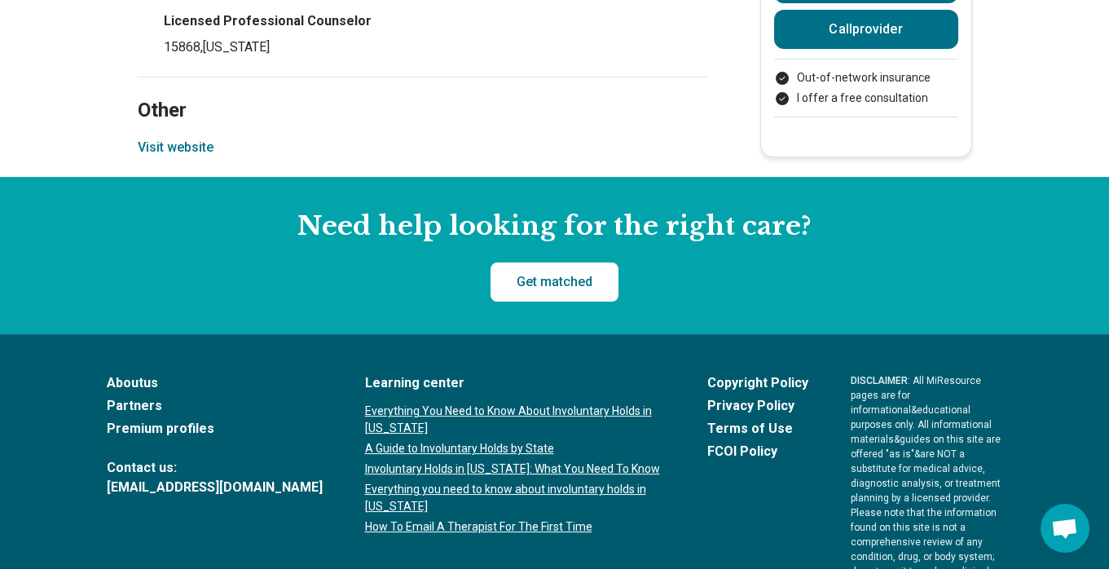
click at [202, 138] on button "Visit website" at bounding box center [176, 148] width 76 height 20
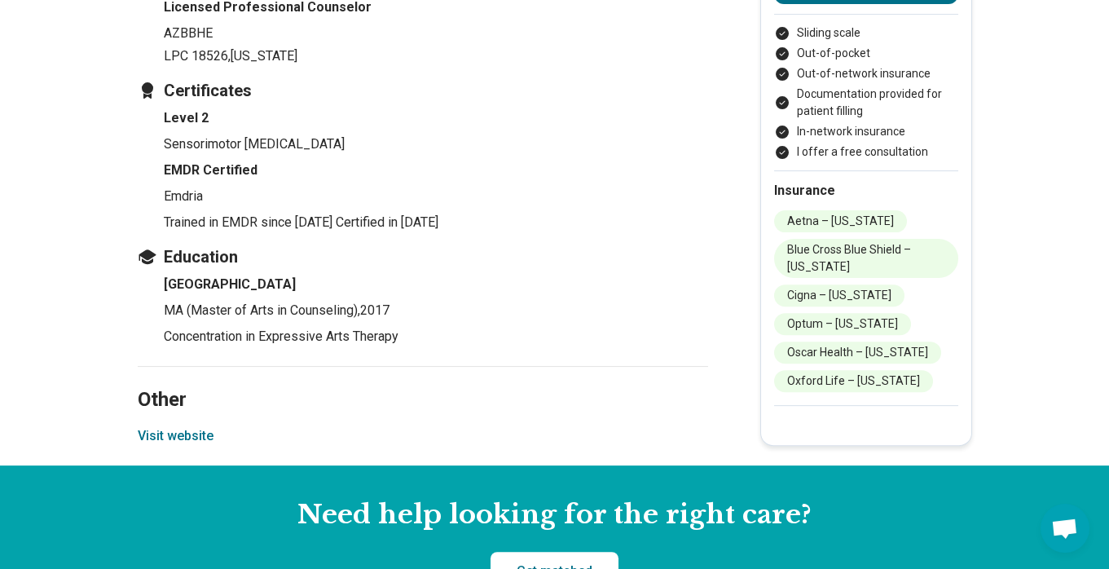
scroll to position [2540, 0]
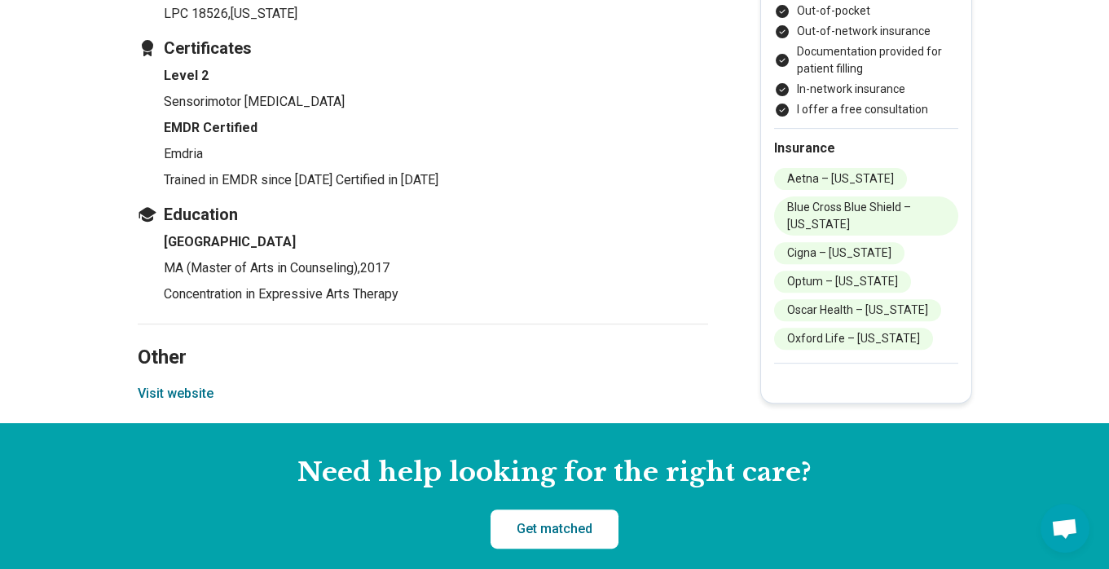
click at [162, 403] on button "Visit website" at bounding box center [176, 394] width 76 height 20
